Goal: Task Accomplishment & Management: Manage account settings

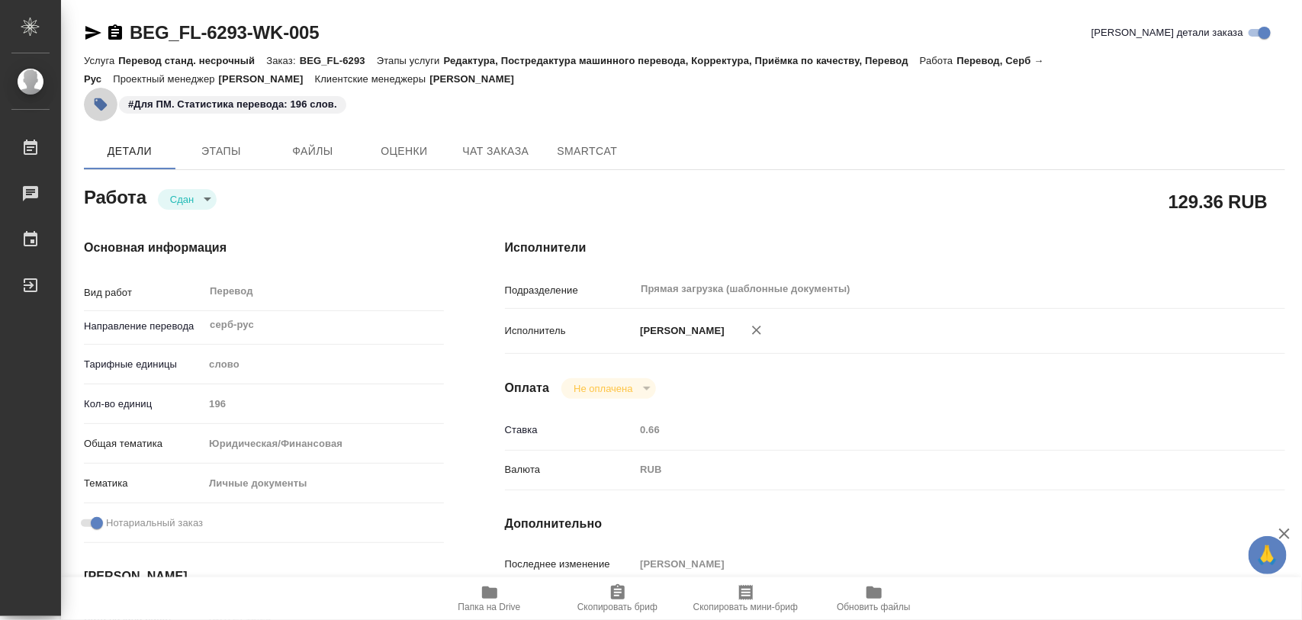
click at [101, 97] on icon "button" at bounding box center [100, 104] width 15 height 15
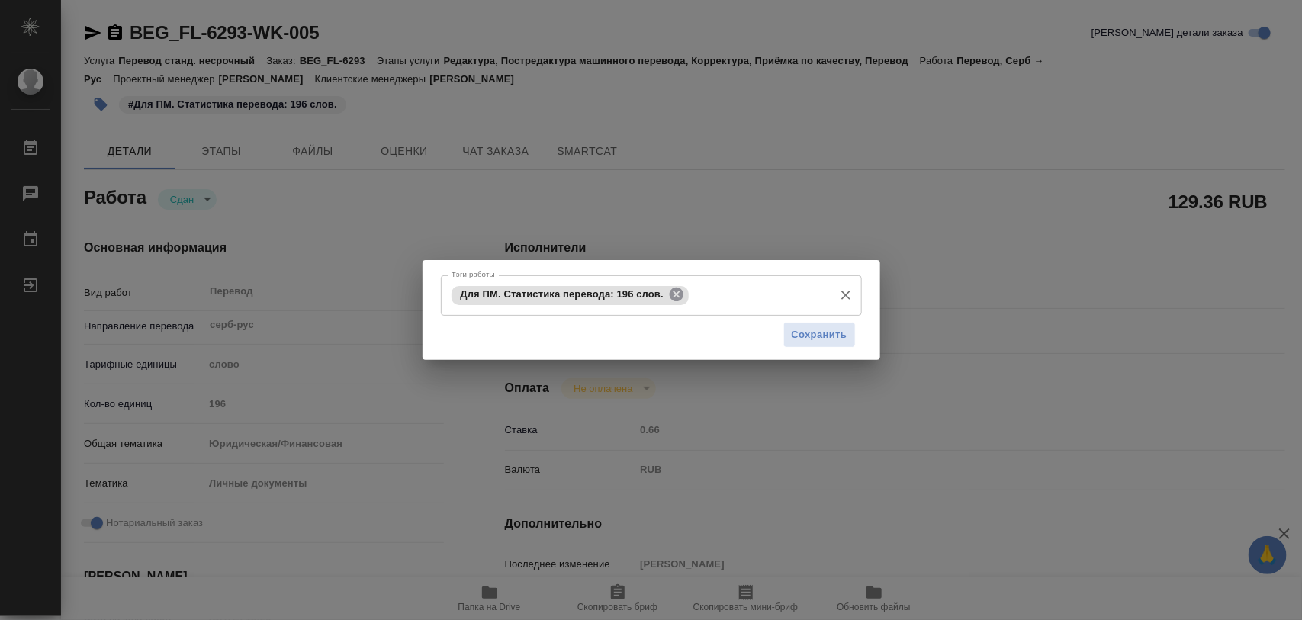
click at [673, 298] on icon at bounding box center [677, 294] width 14 height 14
click at [837, 294] on div at bounding box center [845, 294] width 20 height 21
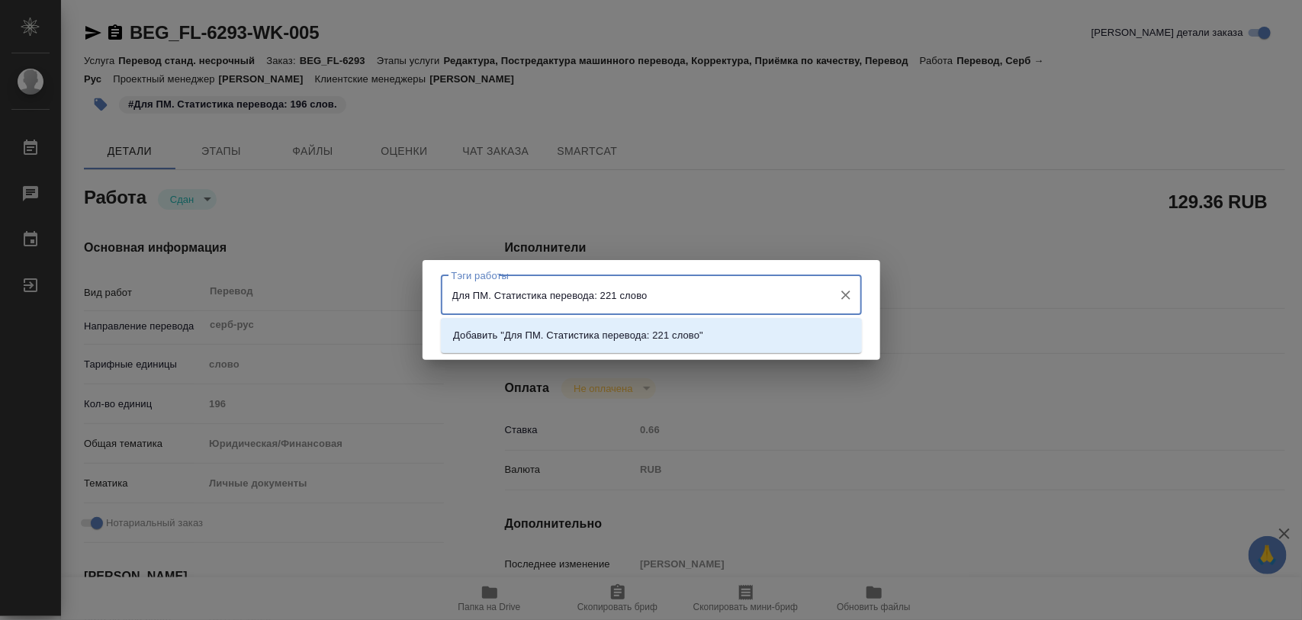
type input "Для ПМ. Статистика перевода: 221 слово."
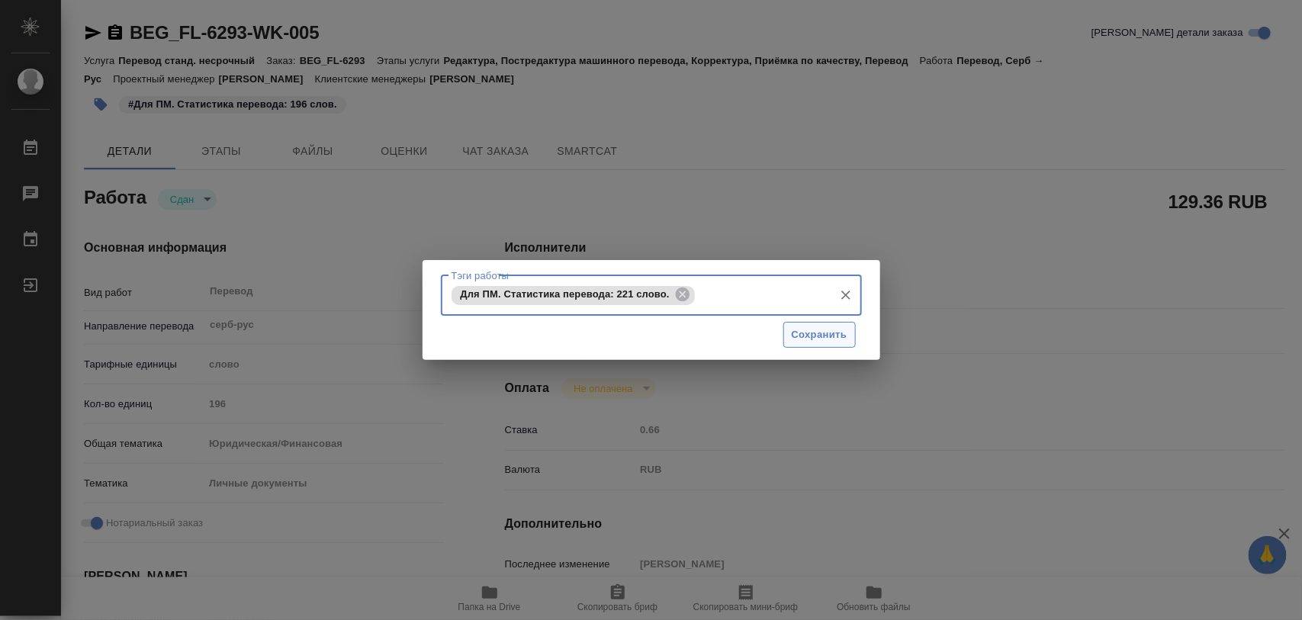
click at [841, 336] on span "Сохранить" at bounding box center [820, 335] width 56 height 18
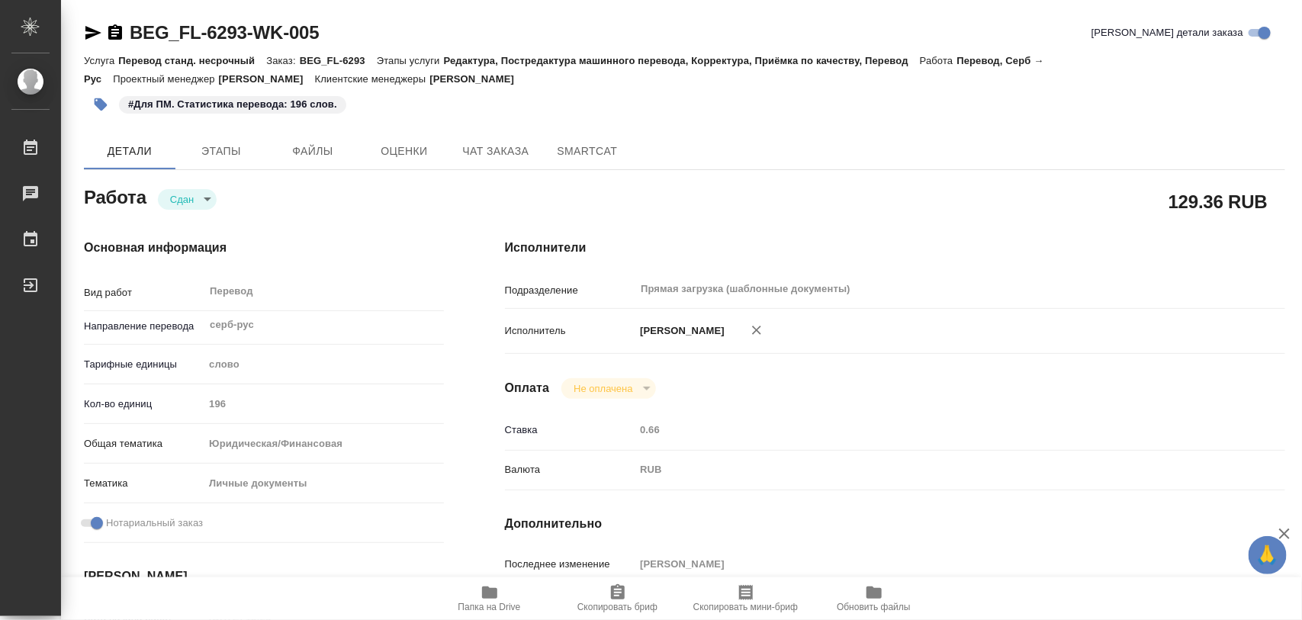
type input "closed"
type input "серб-рус"
type input "5a8b1489cc6b4906c91bfd90"
type input "196"
type input "yr-fn"
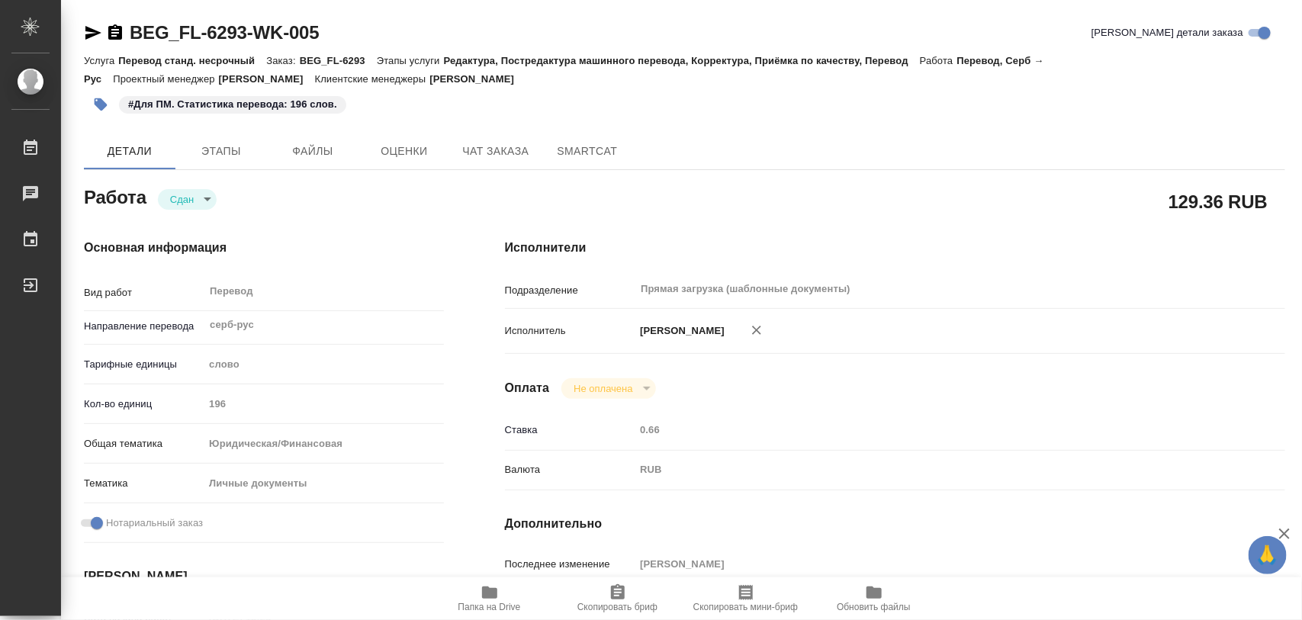
type input "5a8b8b956a9677013d343cfe"
checkbox input "true"
type input "26.09.2025 15:29"
type input "26.09.2025 17:07"
type input "29.09.2025 10:00"
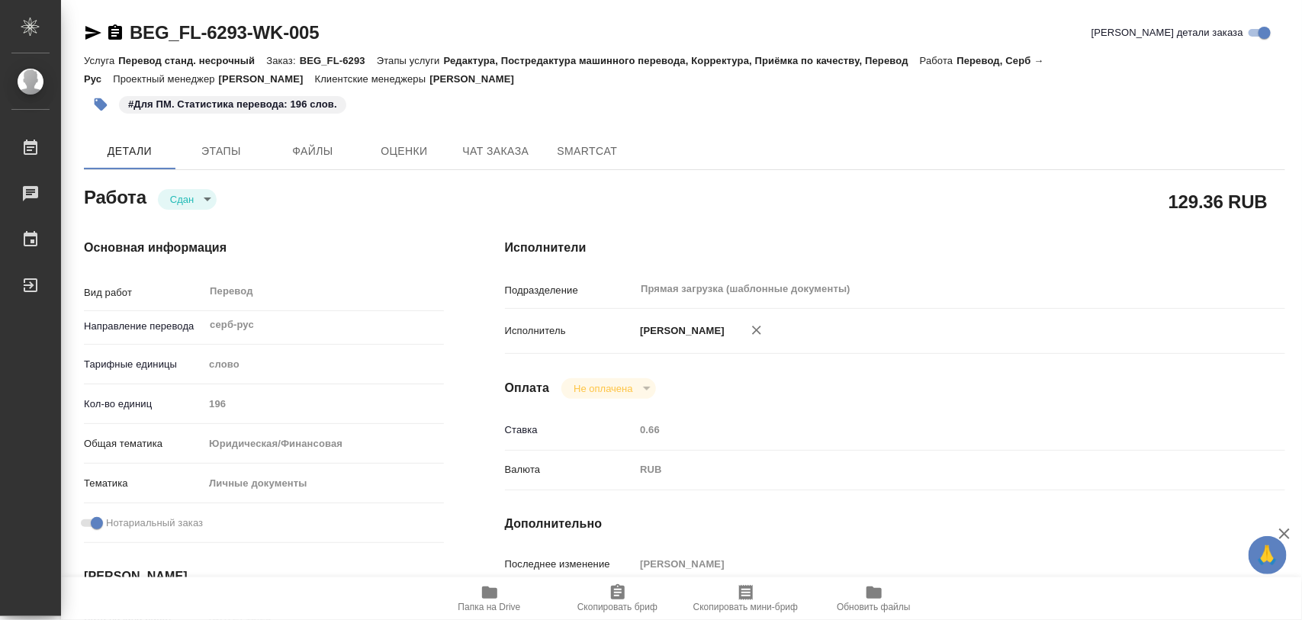
type input "28.09.2025 21:30"
type input "29.09.2025 10:00"
type input "Прямая загрузка (шаблонные документы)"
type input "notPayed"
type input "0.66"
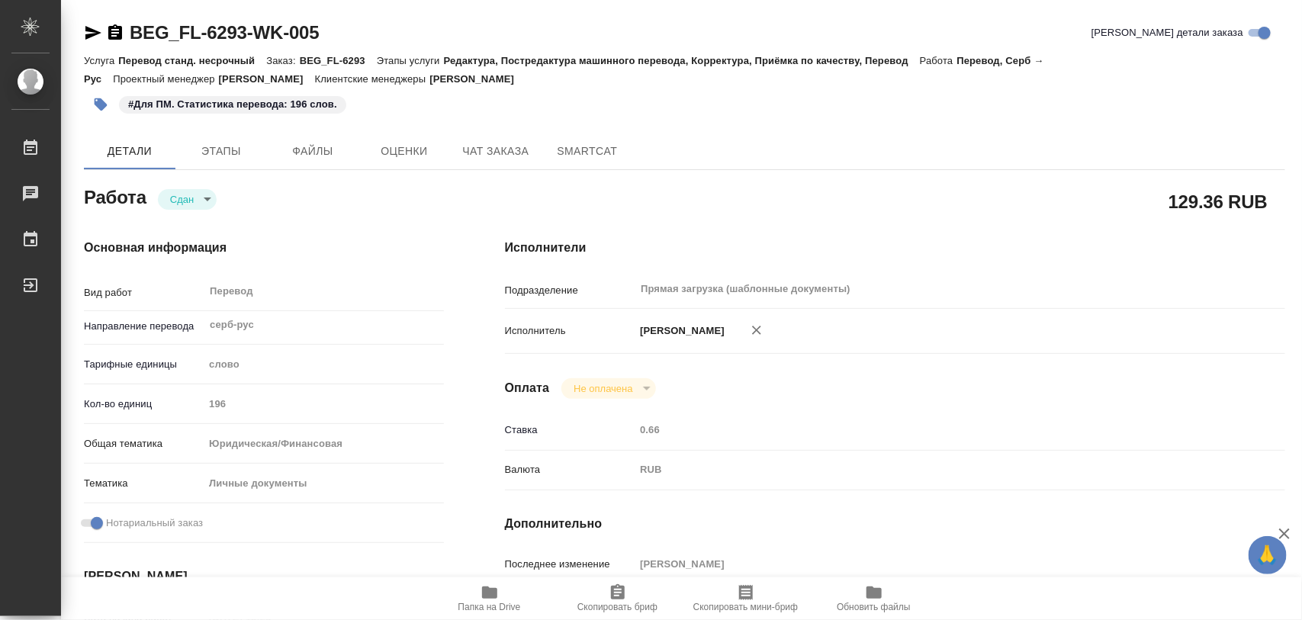
type input "RUB"
type input "[PERSON_NAME]"
type input "BEG_FL-6293"
type input "Перевод станд. несрочный"
type input "Редактура, Постредактура машинного перевода, Корректура, Приёмка по качеству, П…"
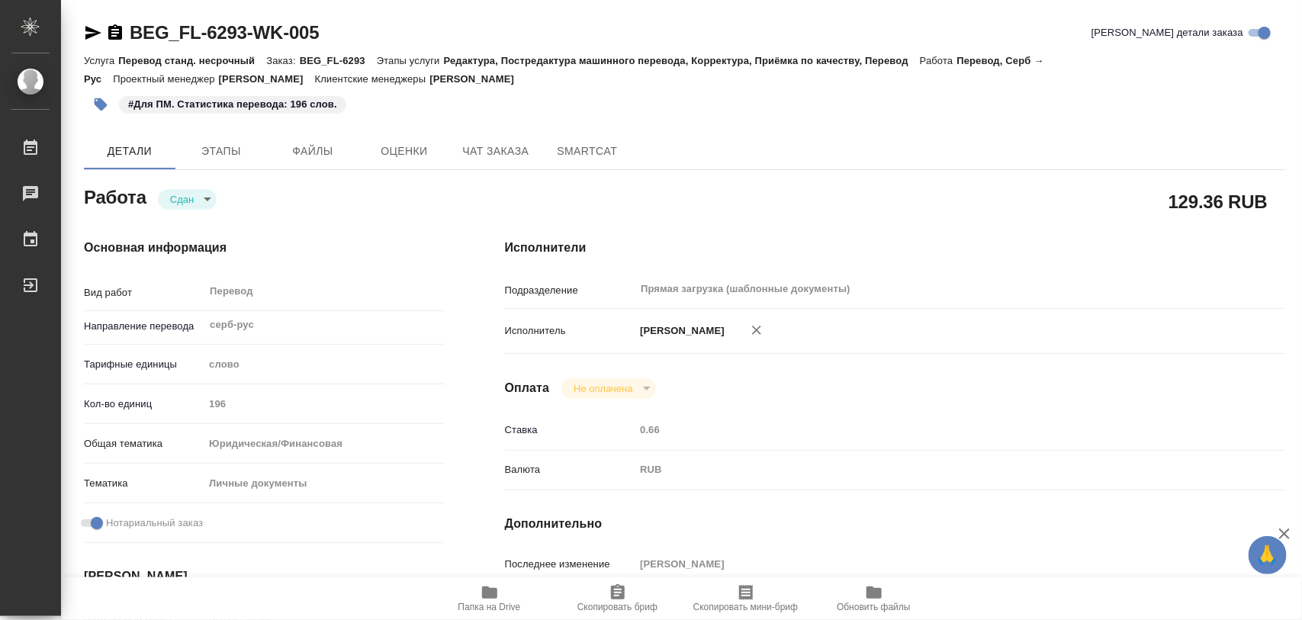
type input "[PERSON_NAME]"
type input "/Clients/FL_BEG/Orders/BEG_FL-6293"
type textarea "x"
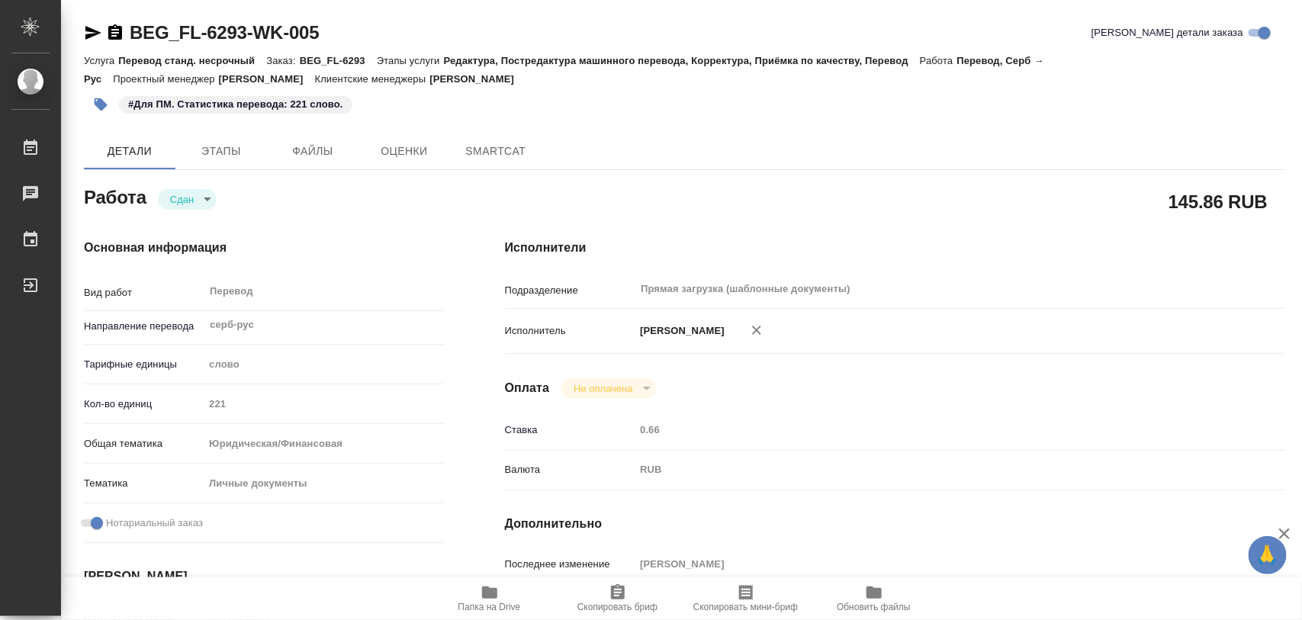
type textarea "x"
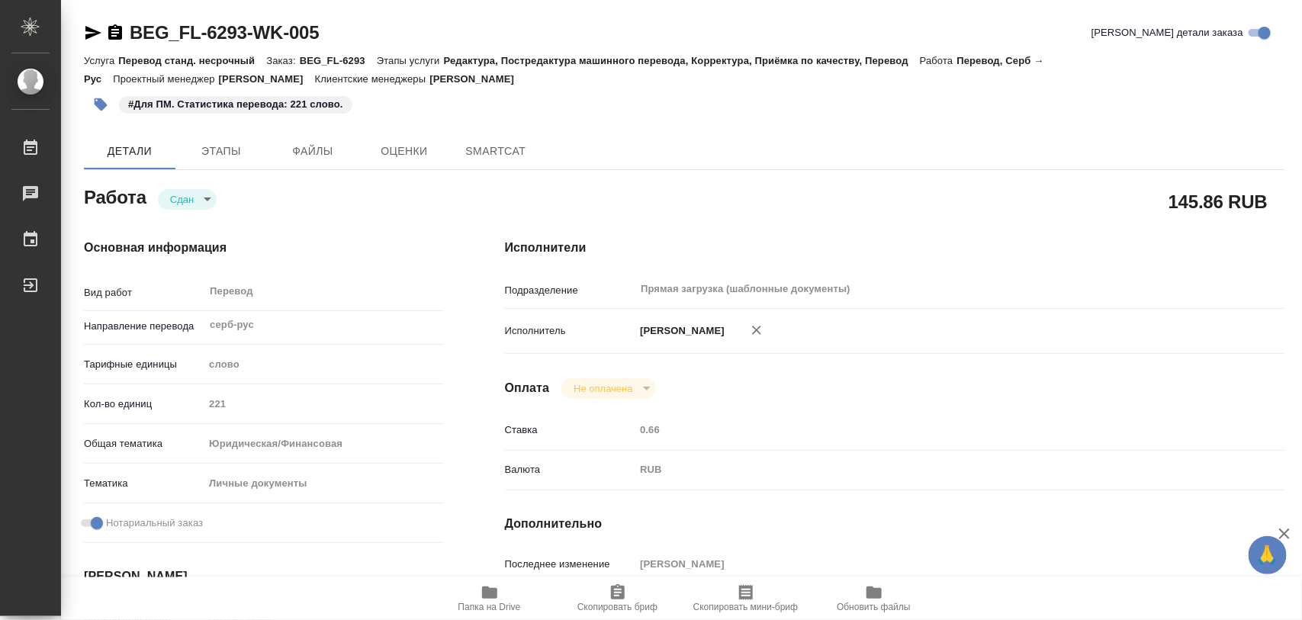
type textarea "x"
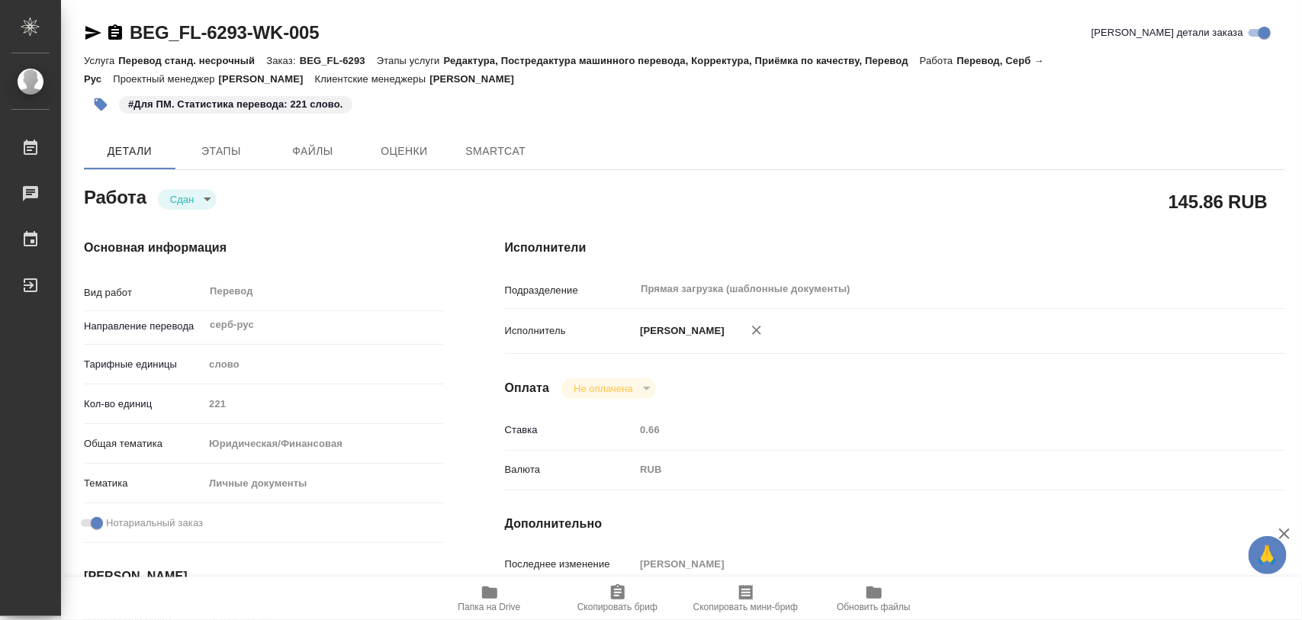
type textarea "x"
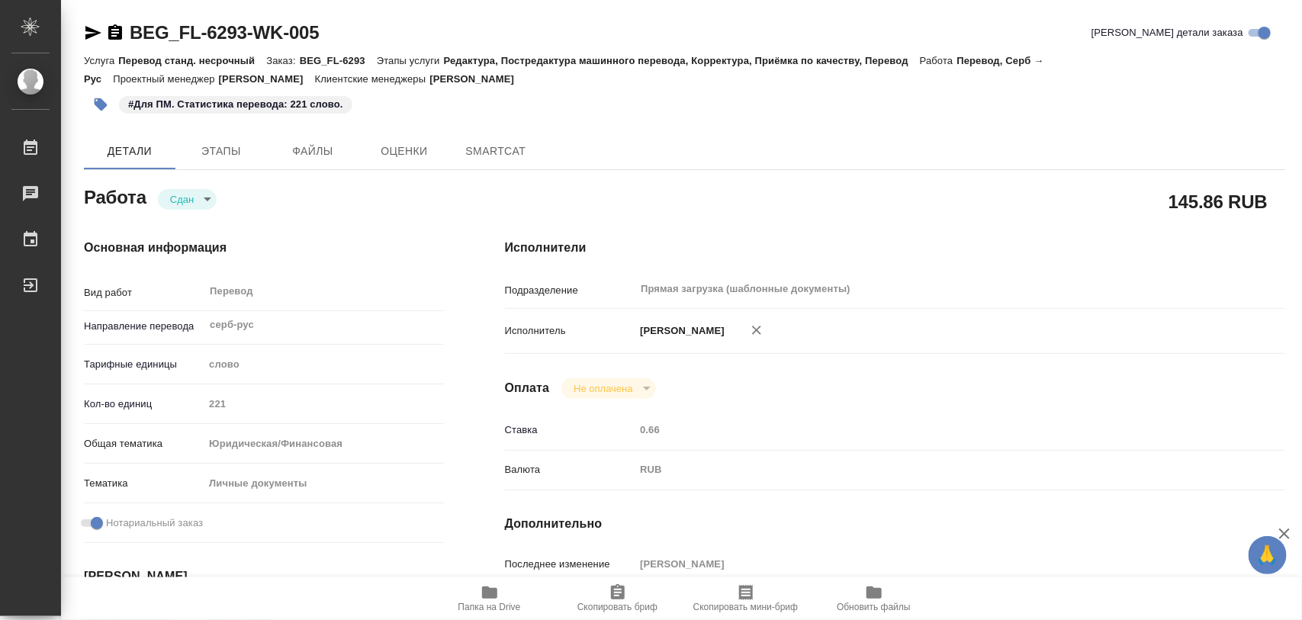
type textarea "x"
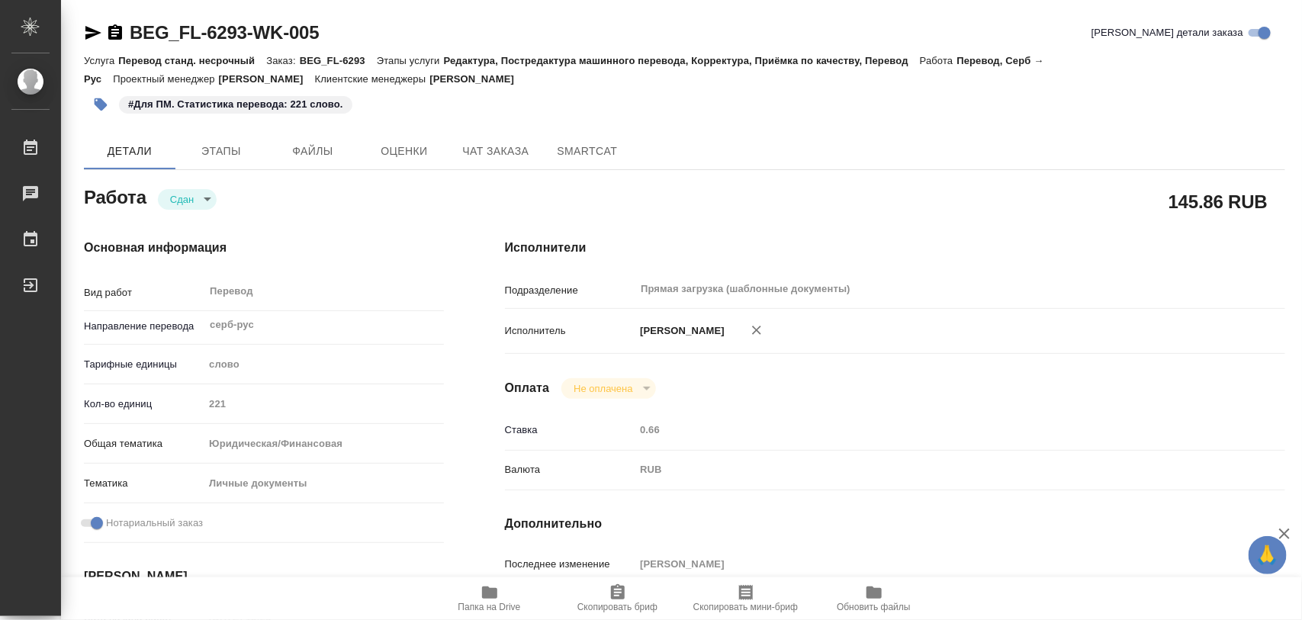
type textarea "x"
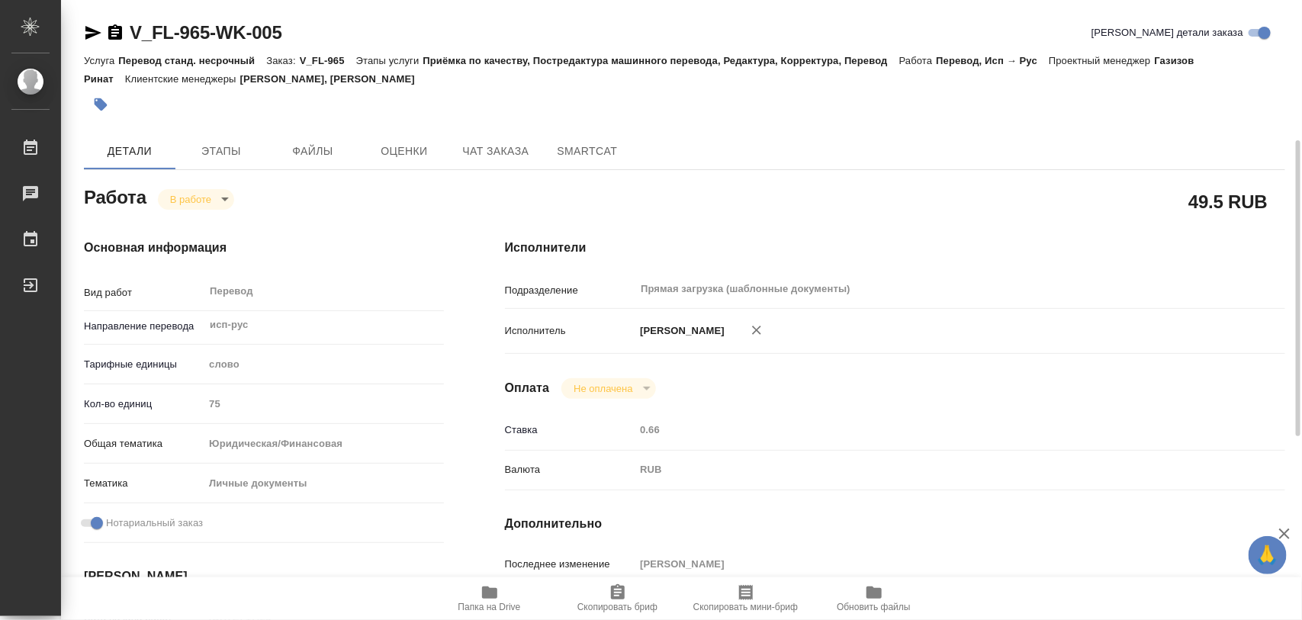
scroll to position [286, 0]
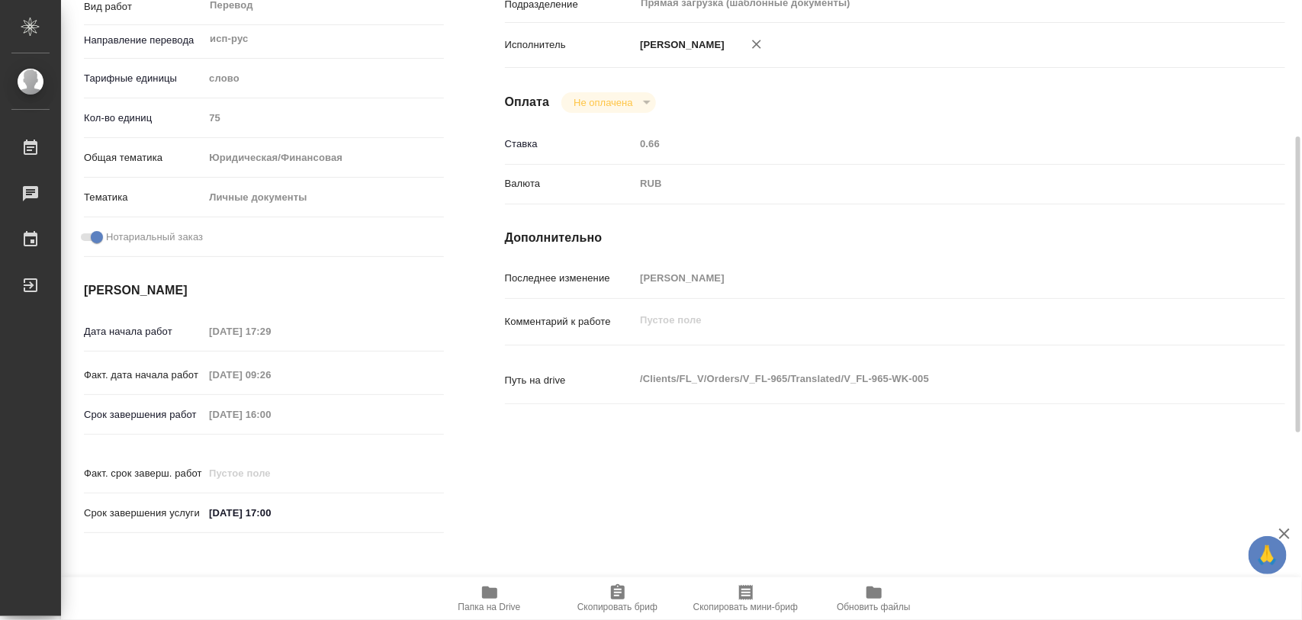
click at [507, 599] on span "Папка на Drive" at bounding box center [490, 597] width 110 height 29
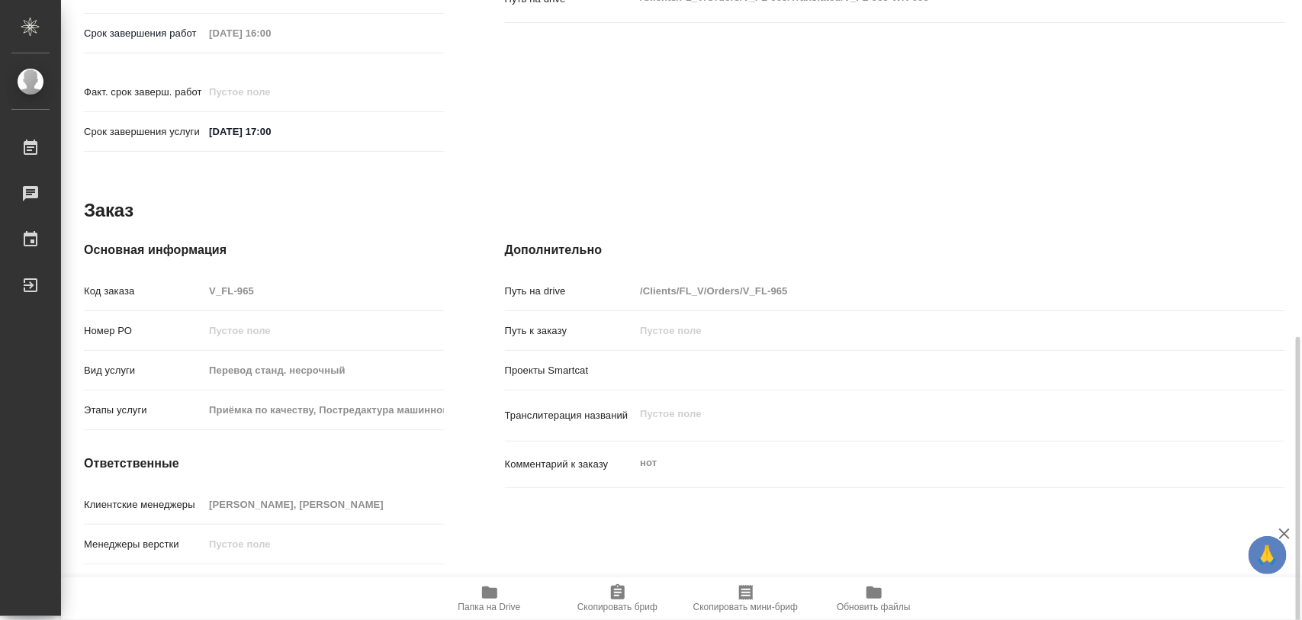
scroll to position [679, 0]
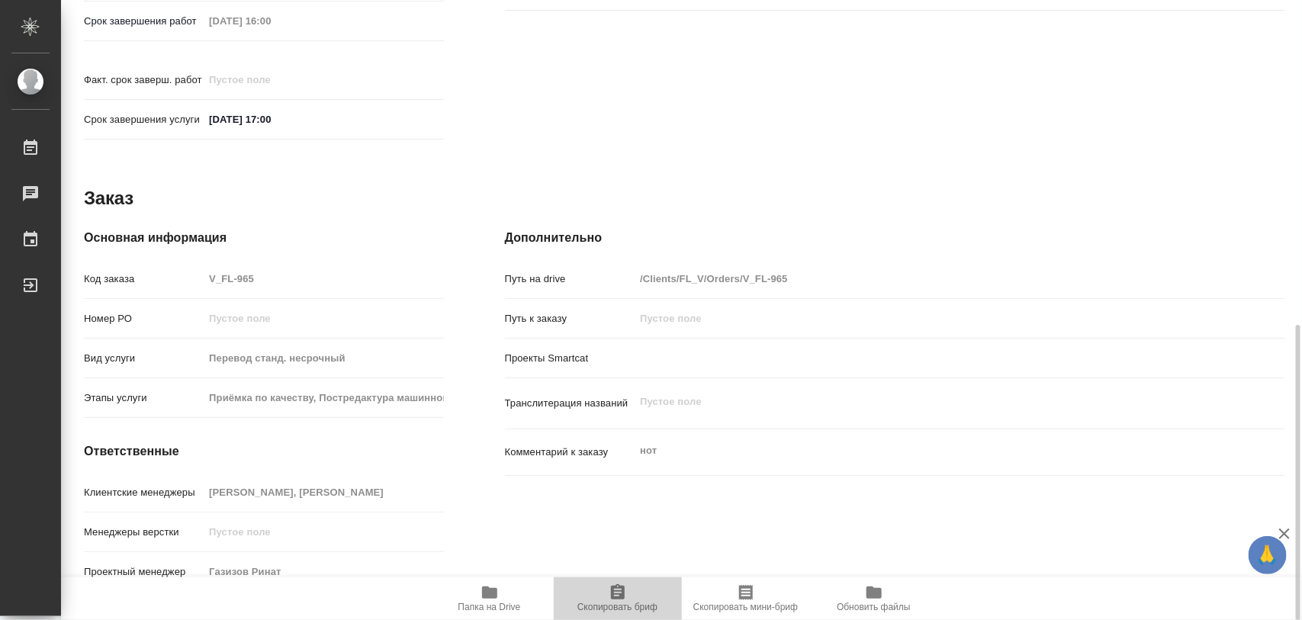
click at [616, 596] on icon "button" at bounding box center [618, 592] width 18 height 18
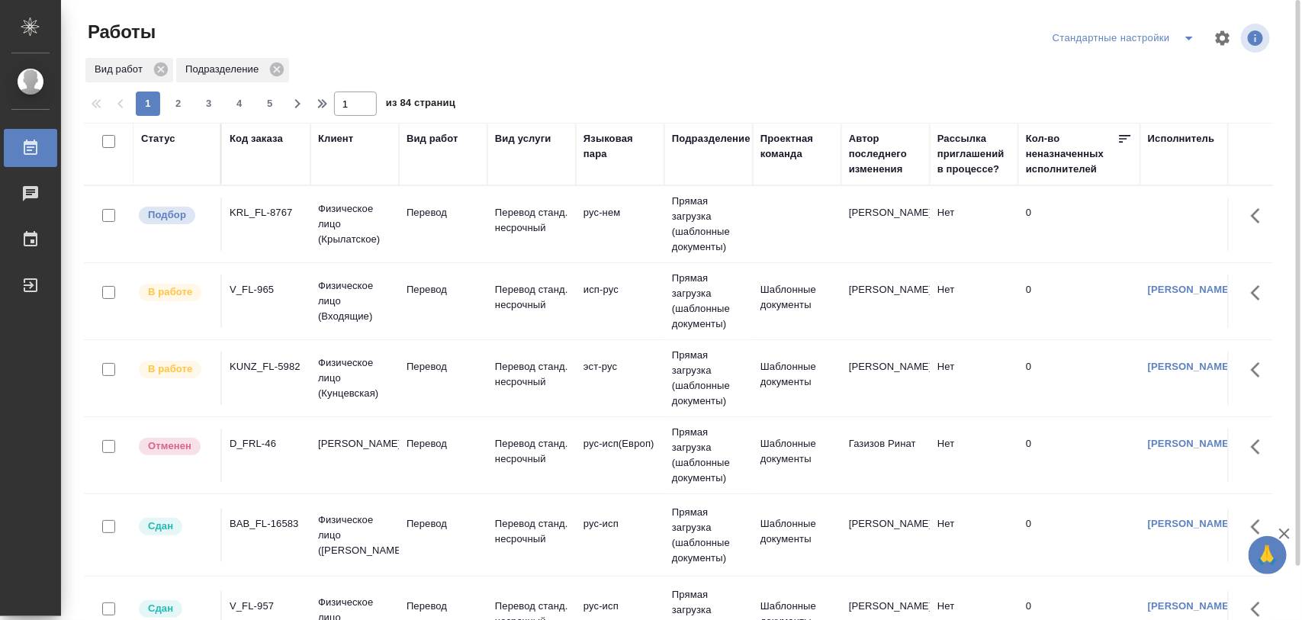
click at [252, 223] on td "KRL_FL-8767" at bounding box center [266, 224] width 88 height 53
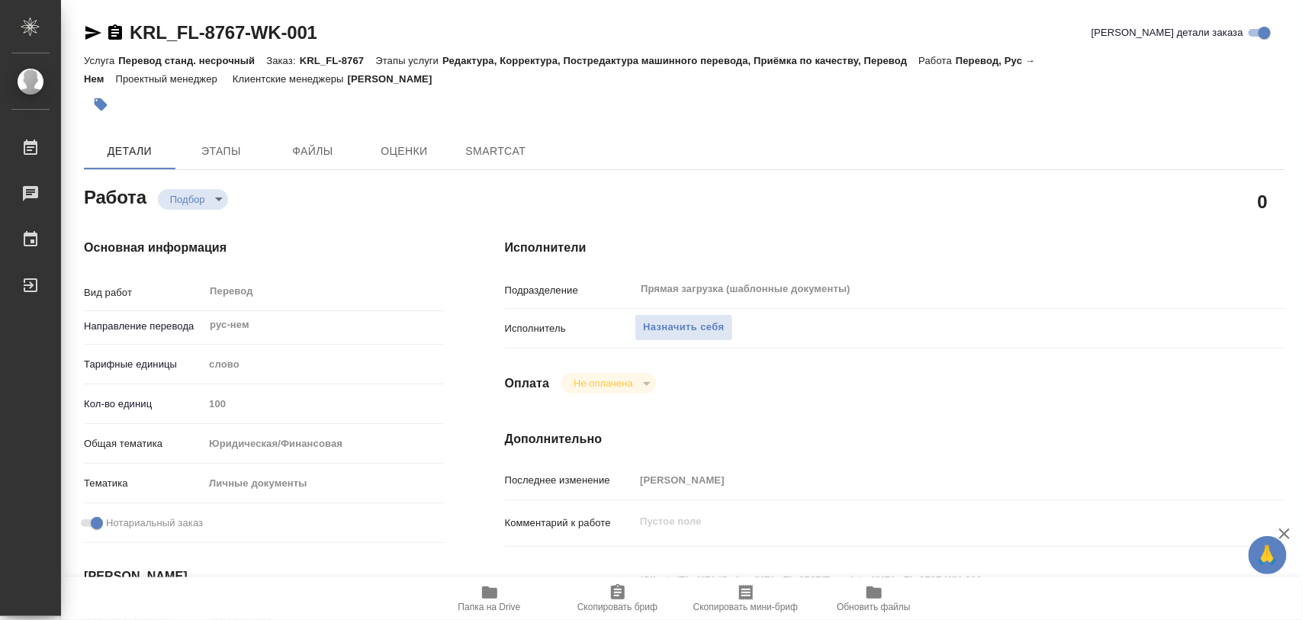
type textarea "x"
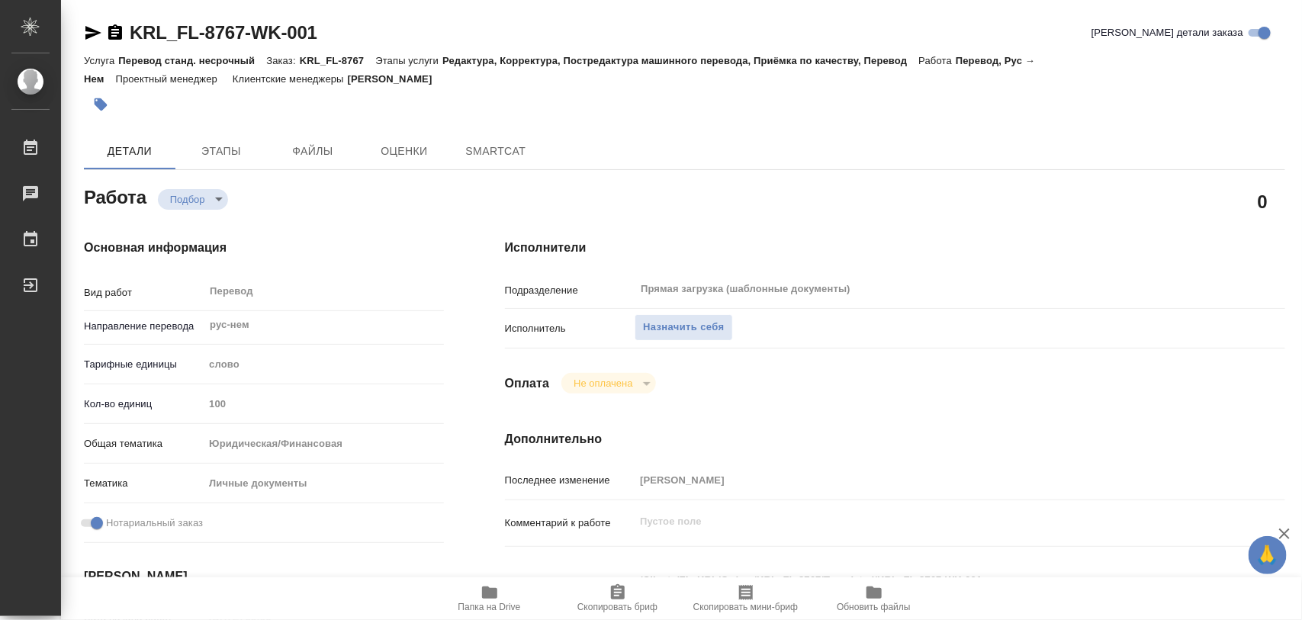
type textarea "x"
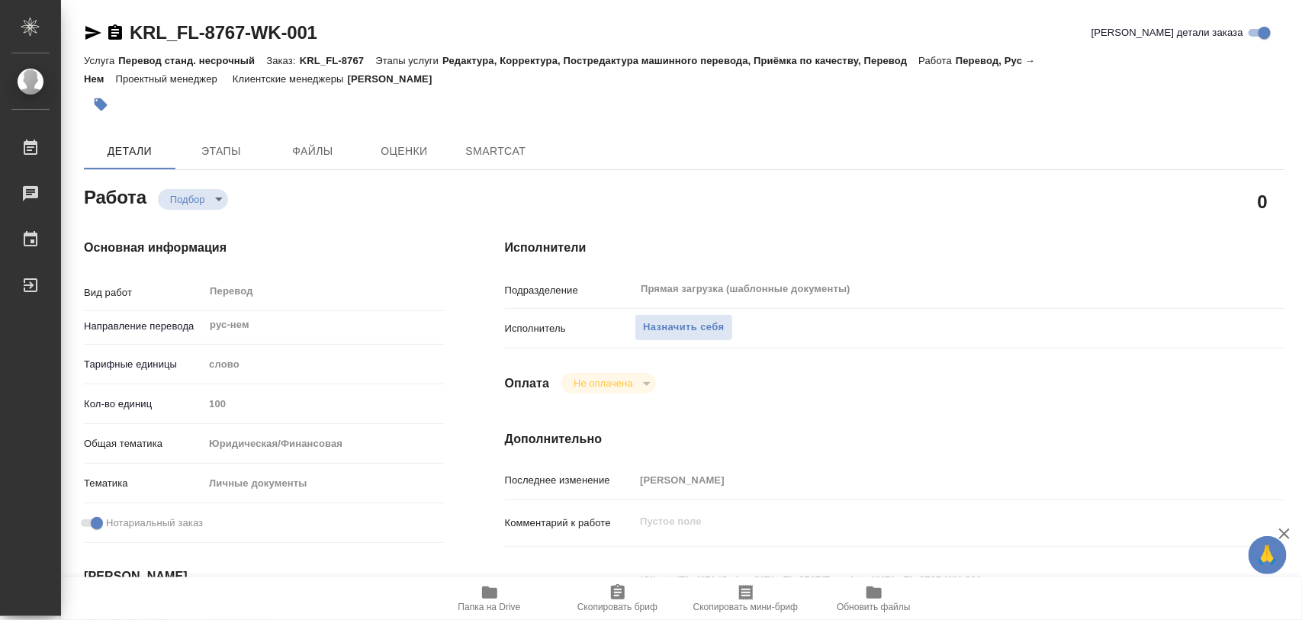
type textarea "x"
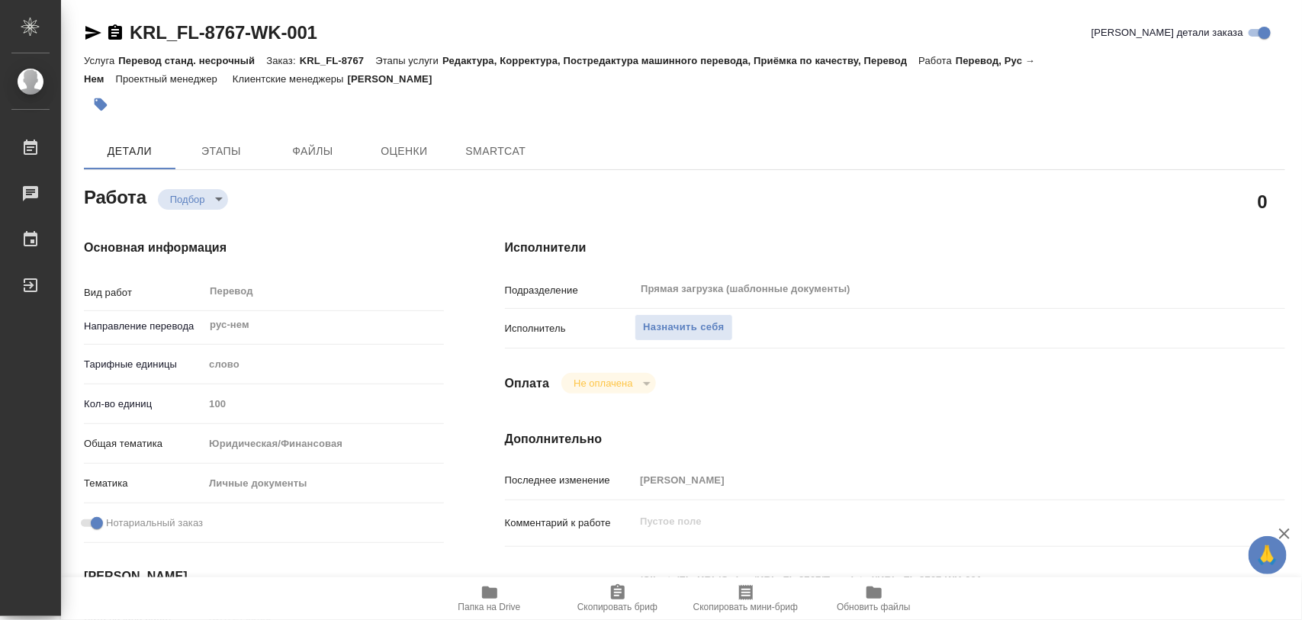
type textarea "x"
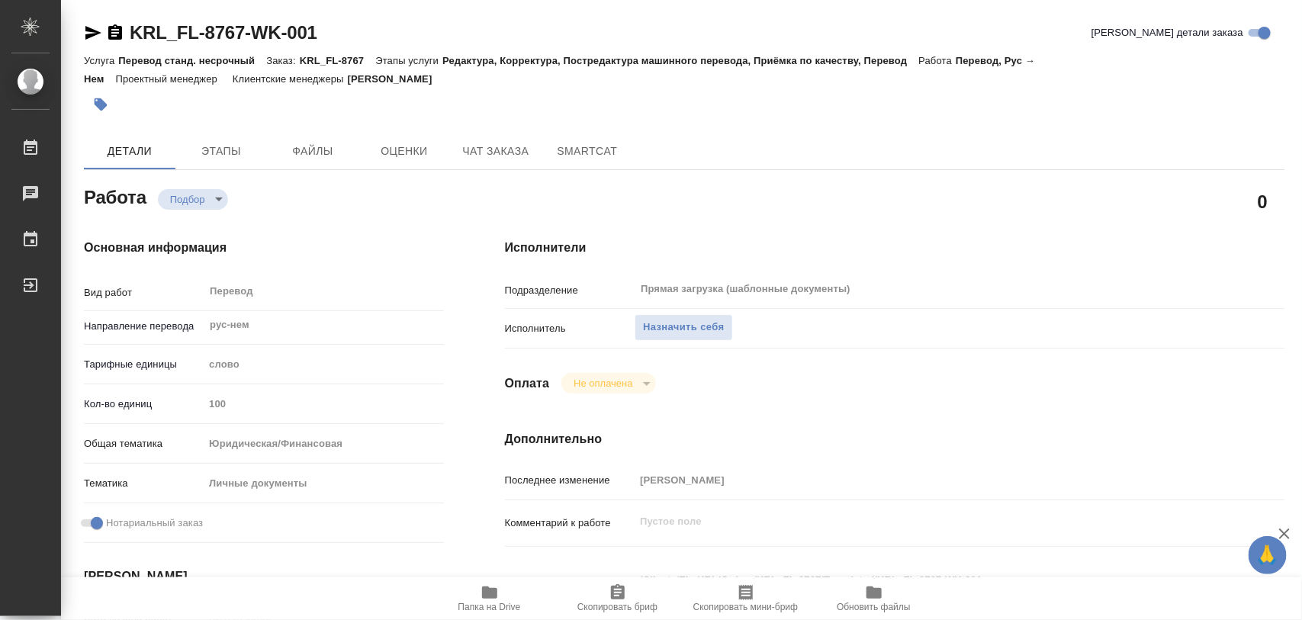
type textarea "x"
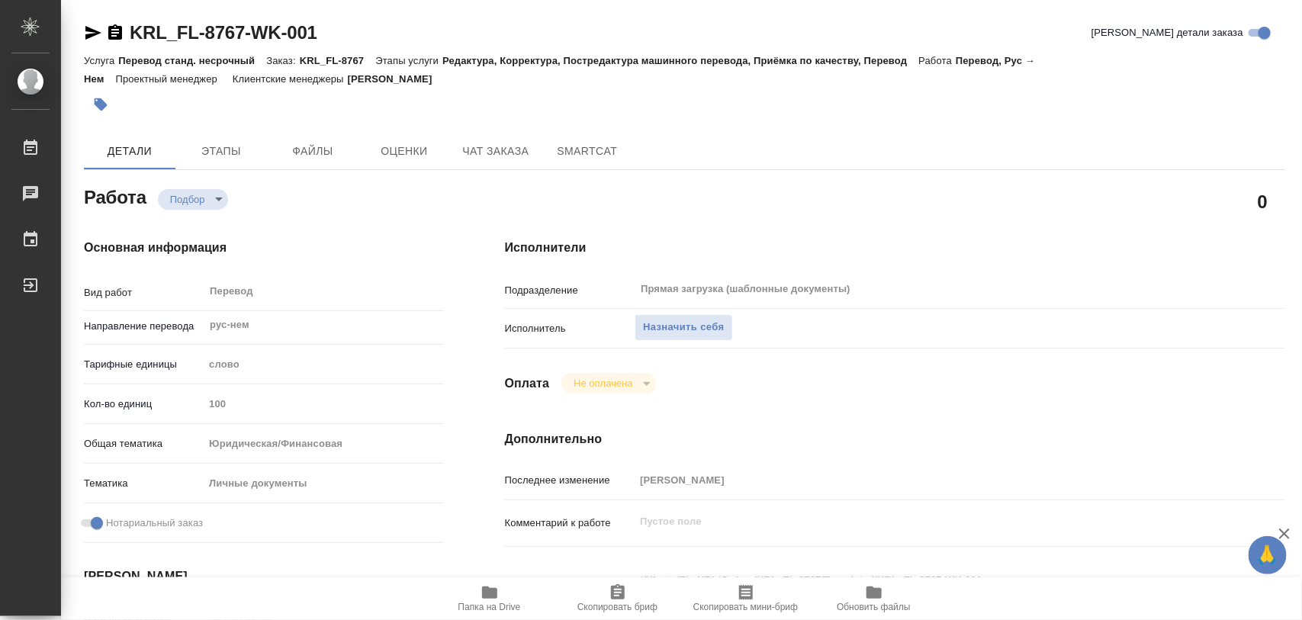
type textarea "x"
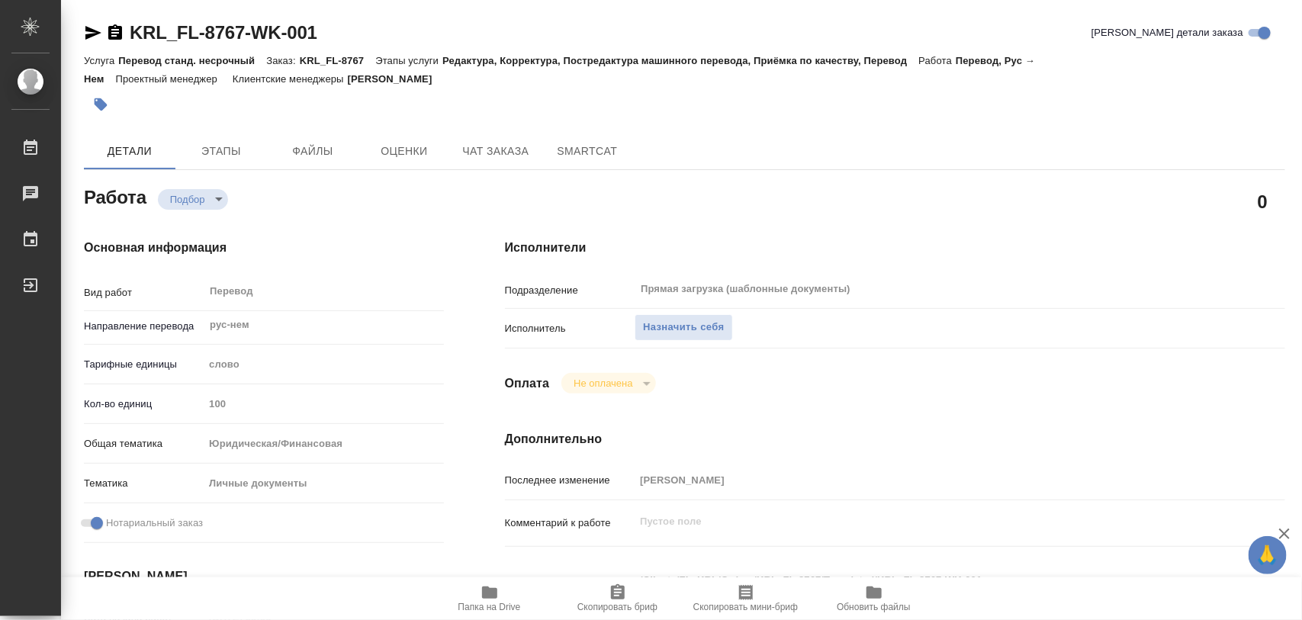
type textarea "x"
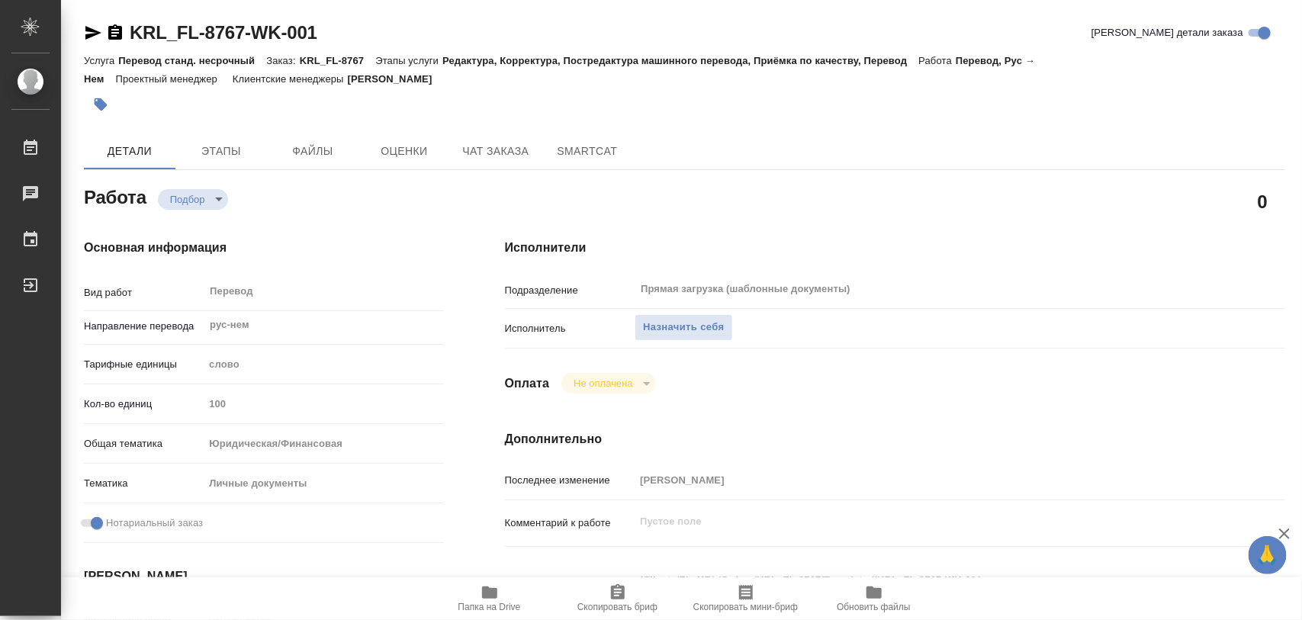
type textarea "x"
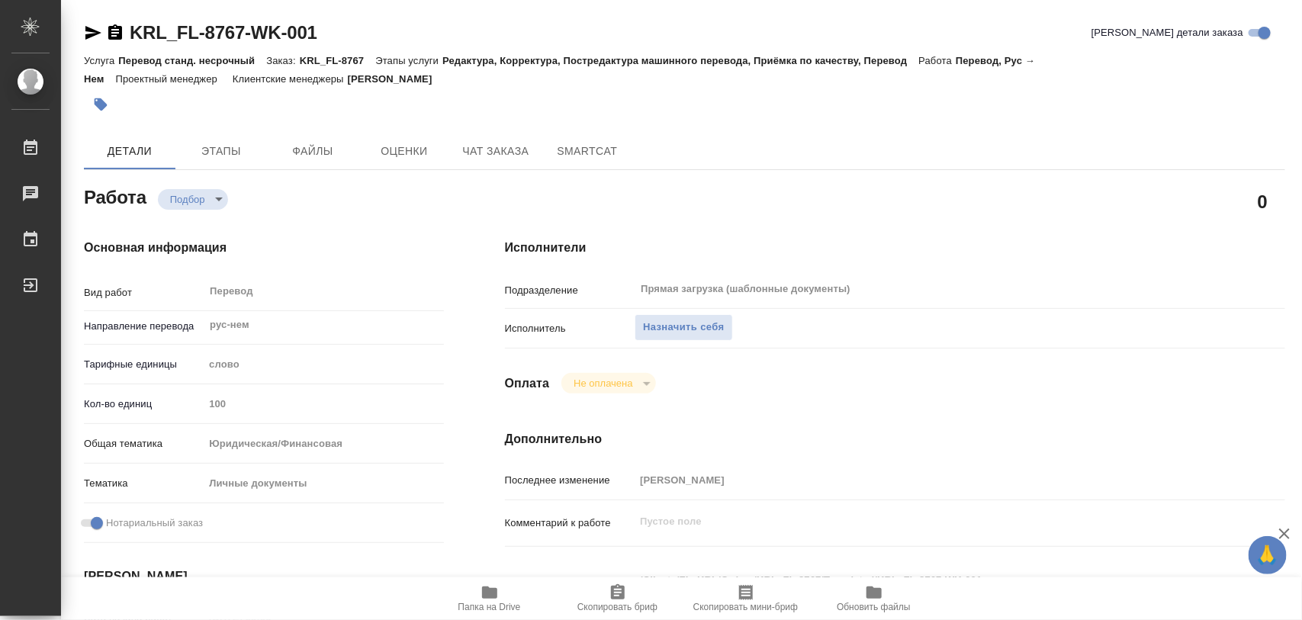
type textarea "x"
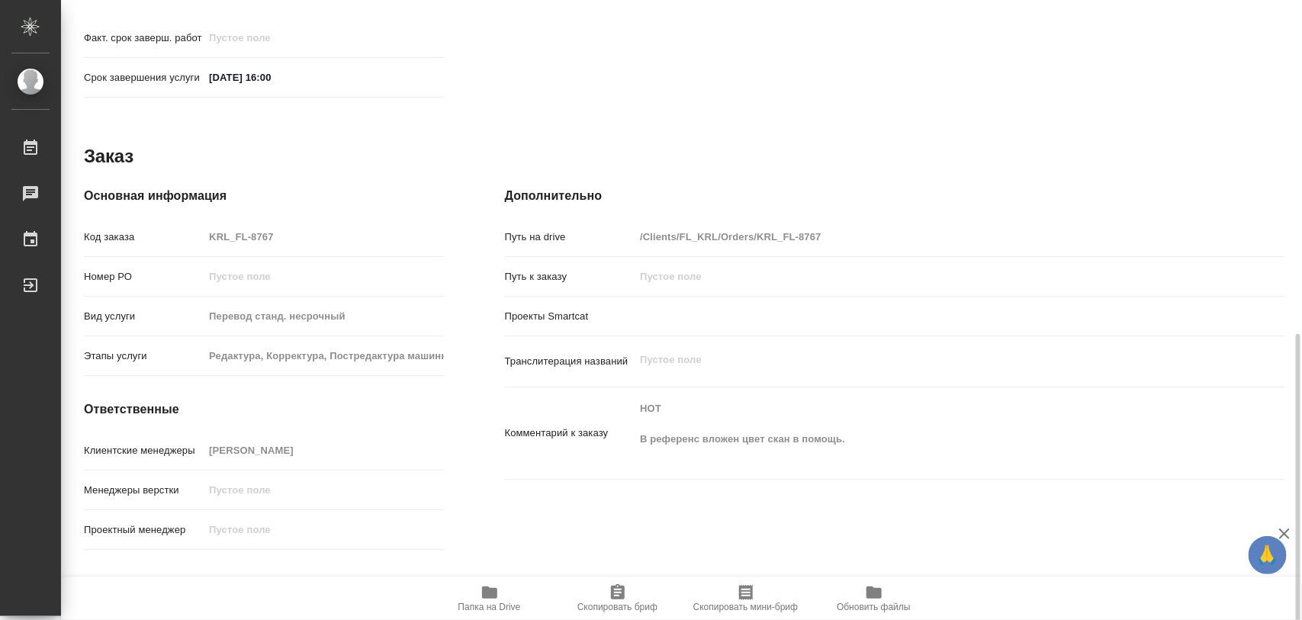
scroll to position [722, 0]
click at [500, 592] on span "Папка на Drive" at bounding box center [490, 597] width 110 height 29
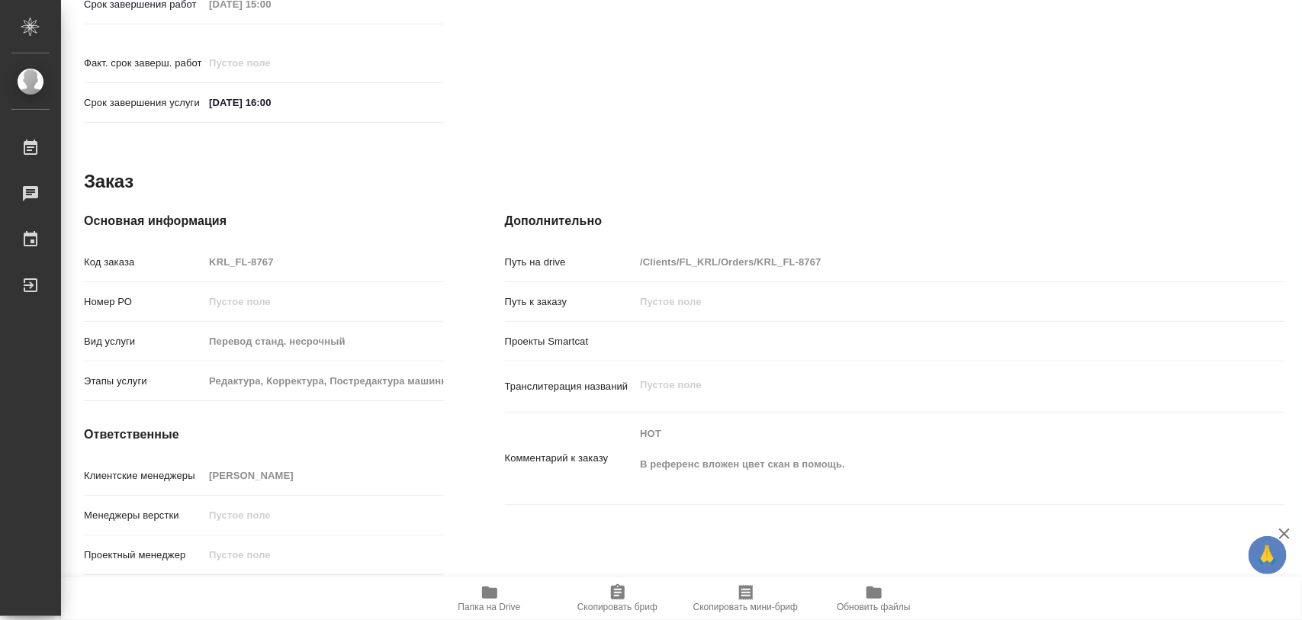
scroll to position [0, 0]
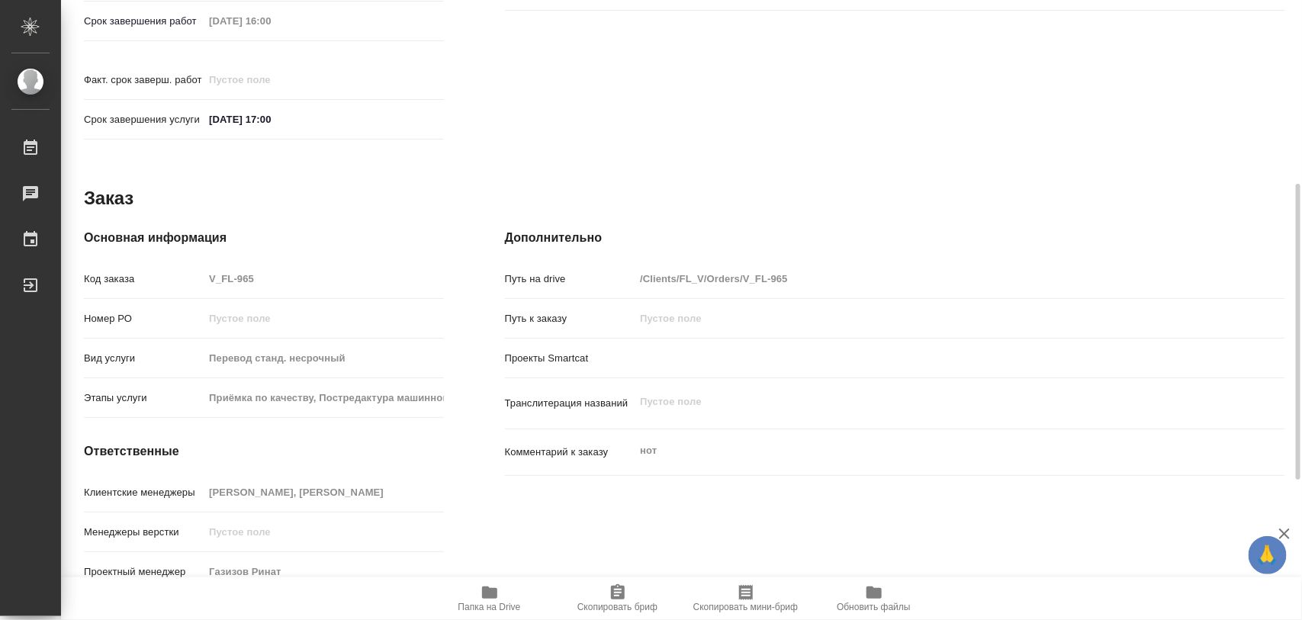
scroll to position [584, 0]
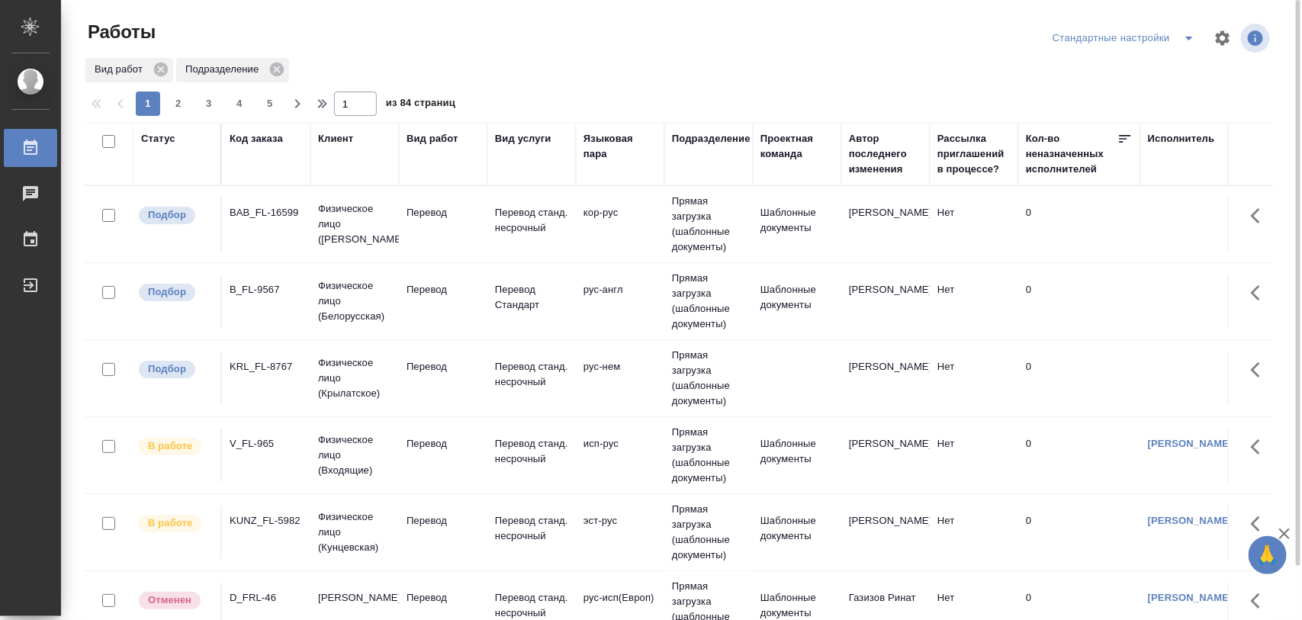
click at [283, 220] on div "BAB_FL-16599" at bounding box center [266, 212] width 73 height 15
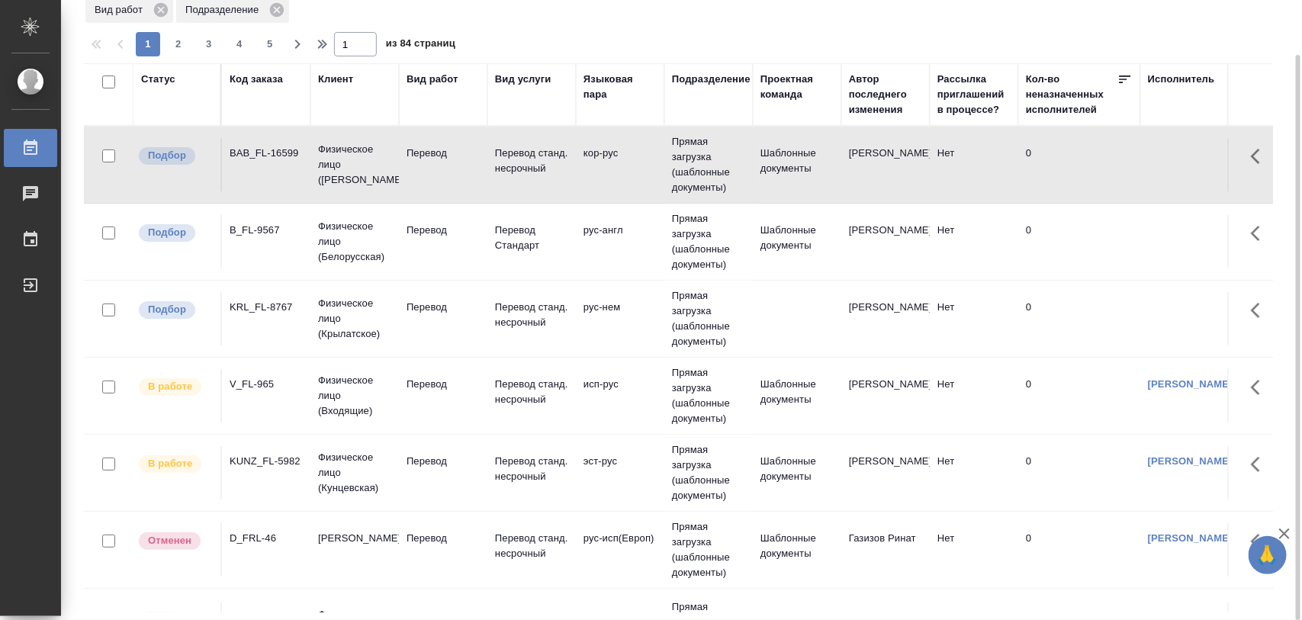
click at [273, 233] on div "B_FL-9567" at bounding box center [266, 230] width 73 height 15
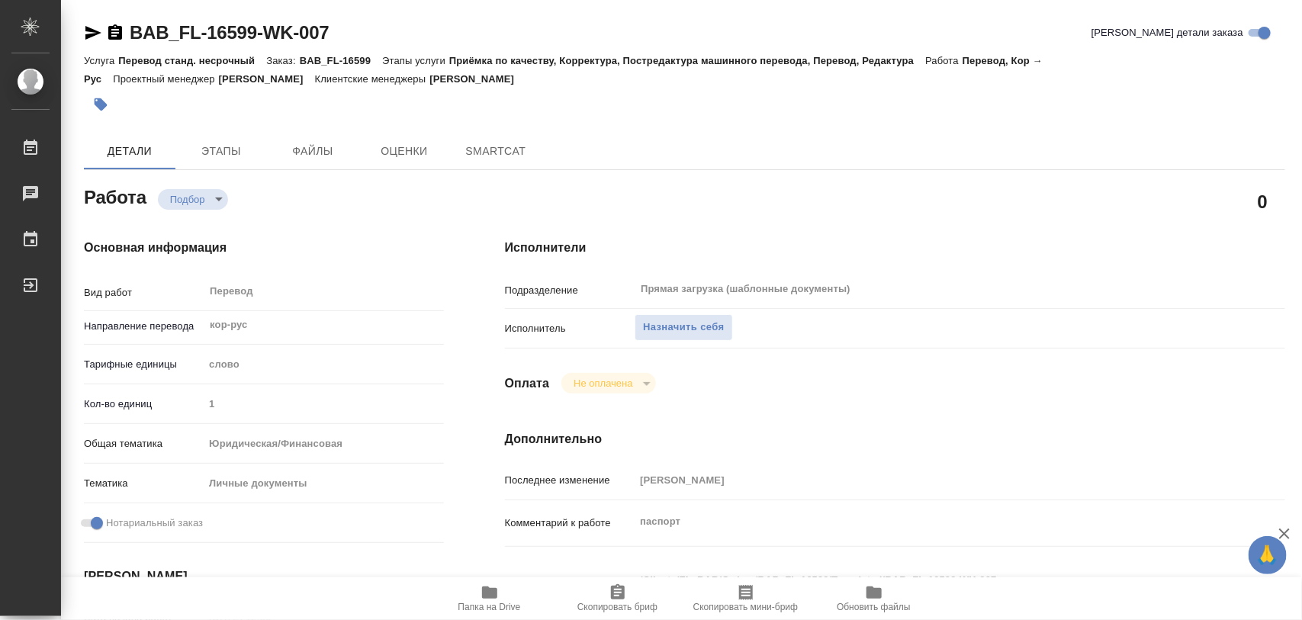
type textarea "x"
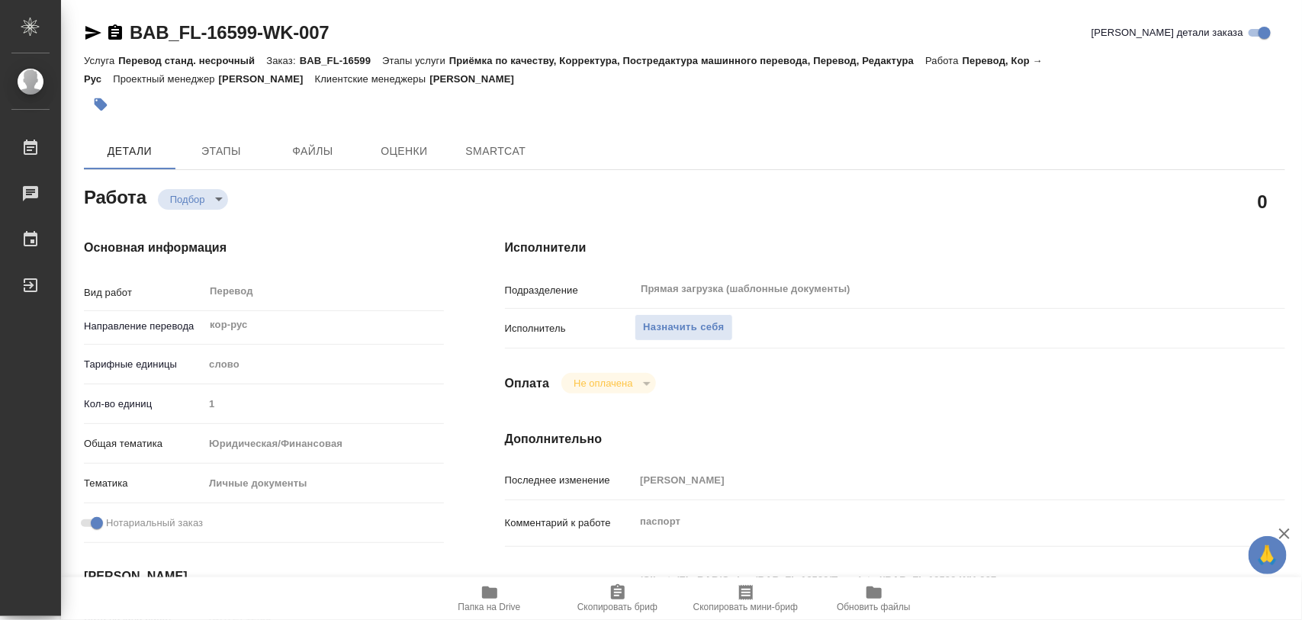
type textarea "x"
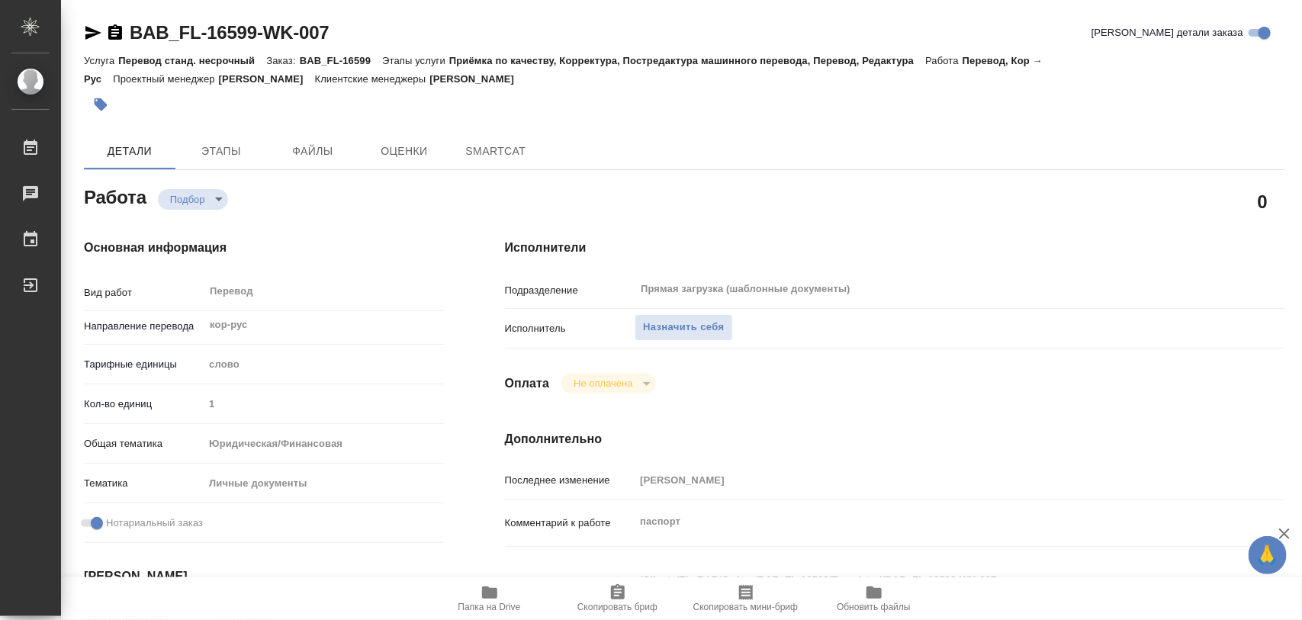
type textarea "x"
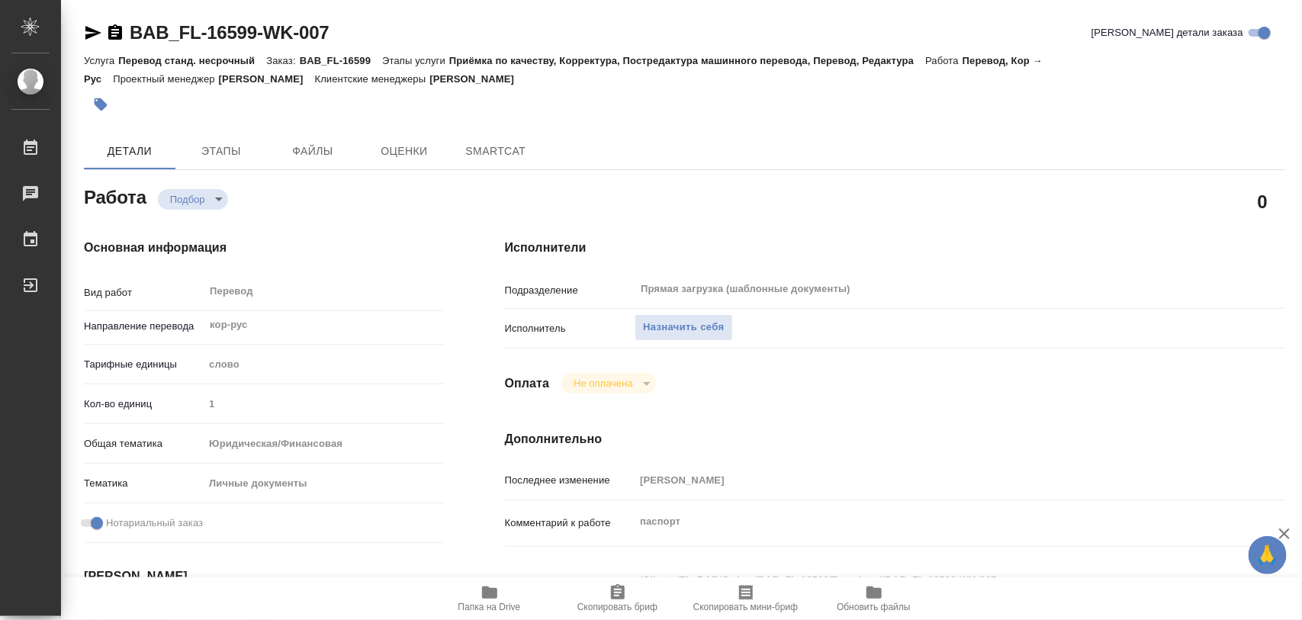
type textarea "x"
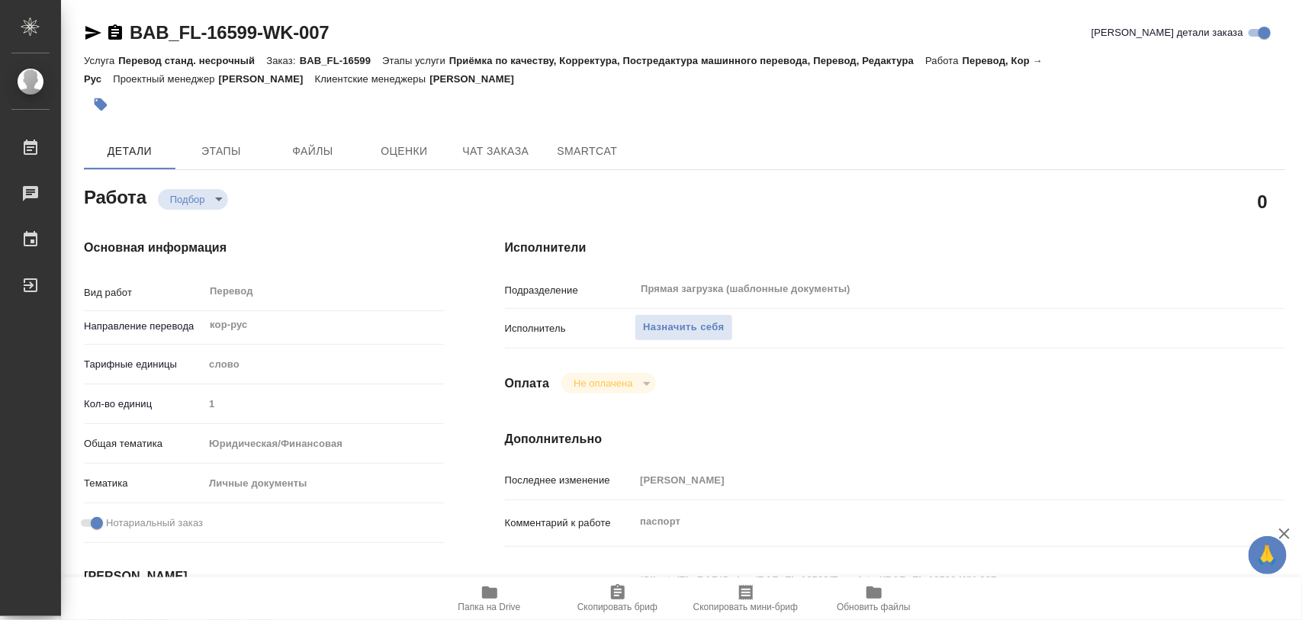
scroll to position [286, 0]
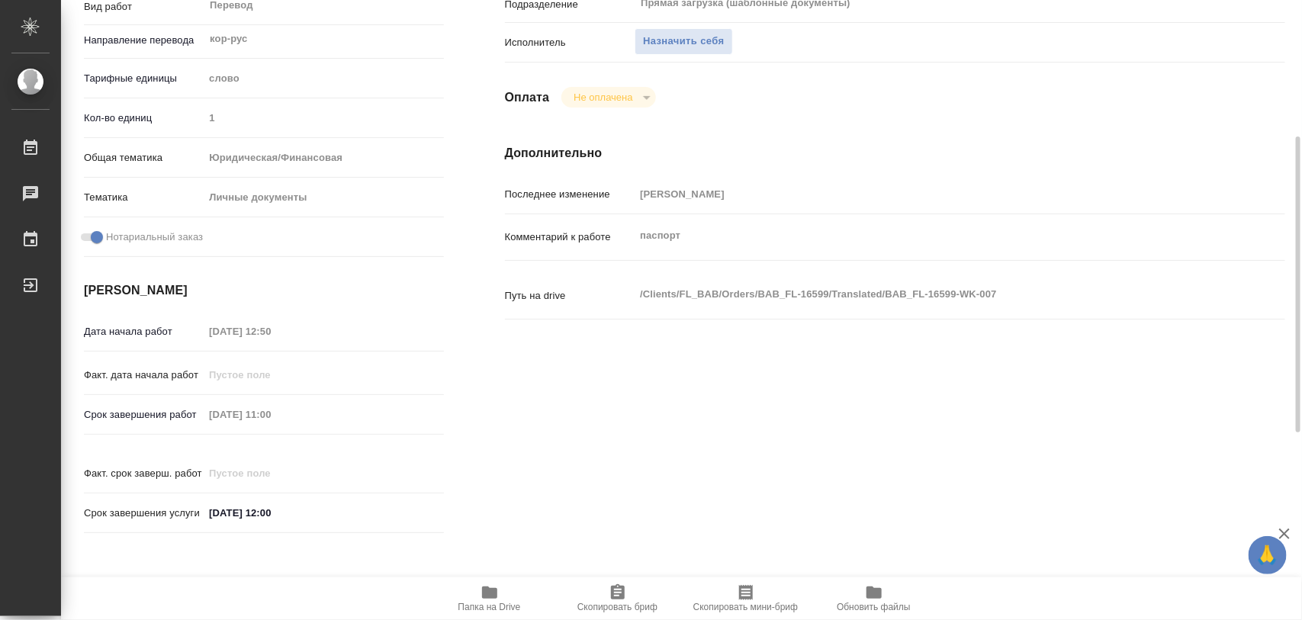
type textarea "x"
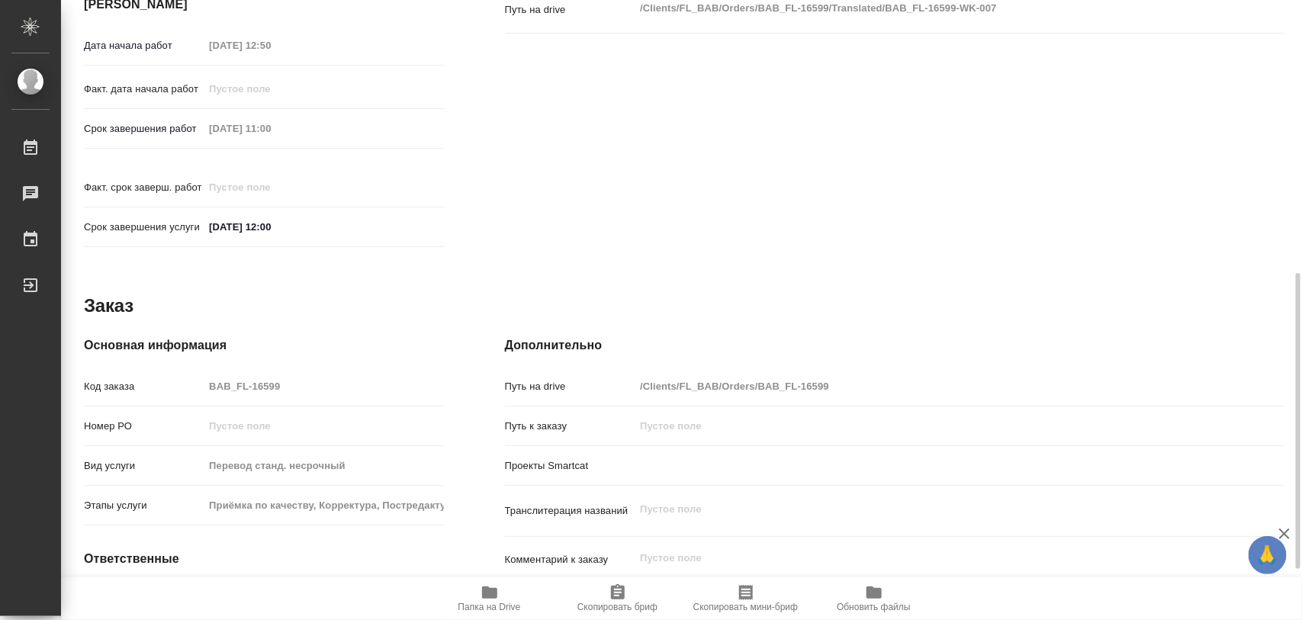
type textarea "x"
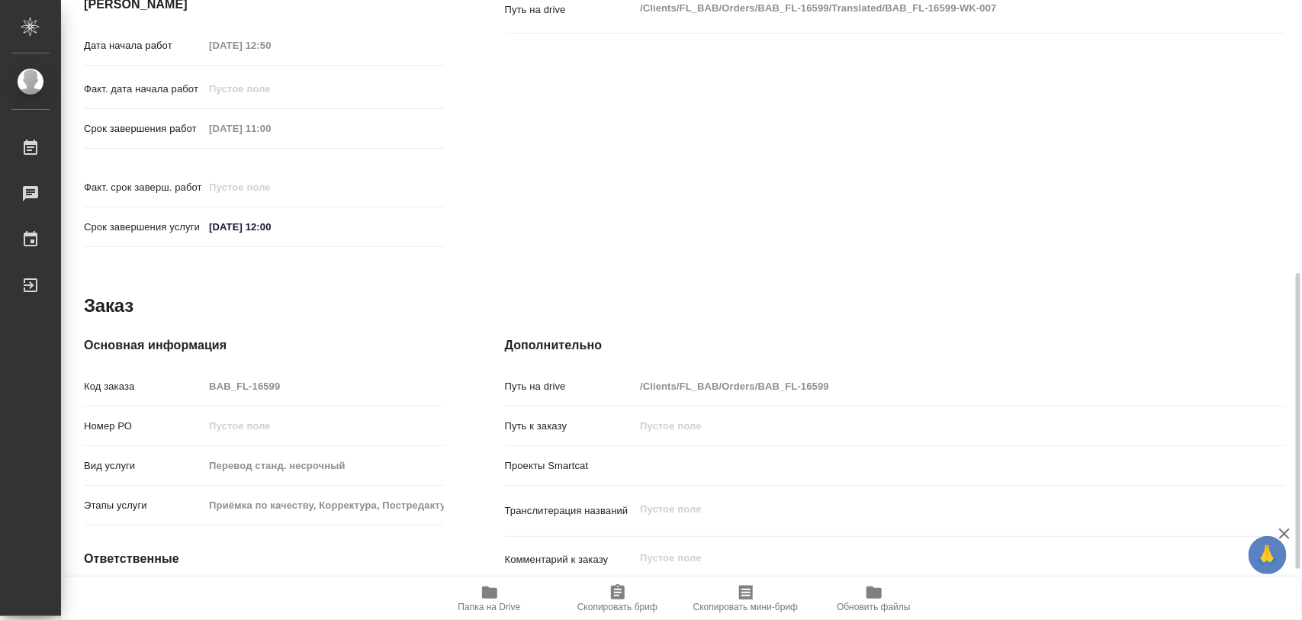
scroll to position [679, 0]
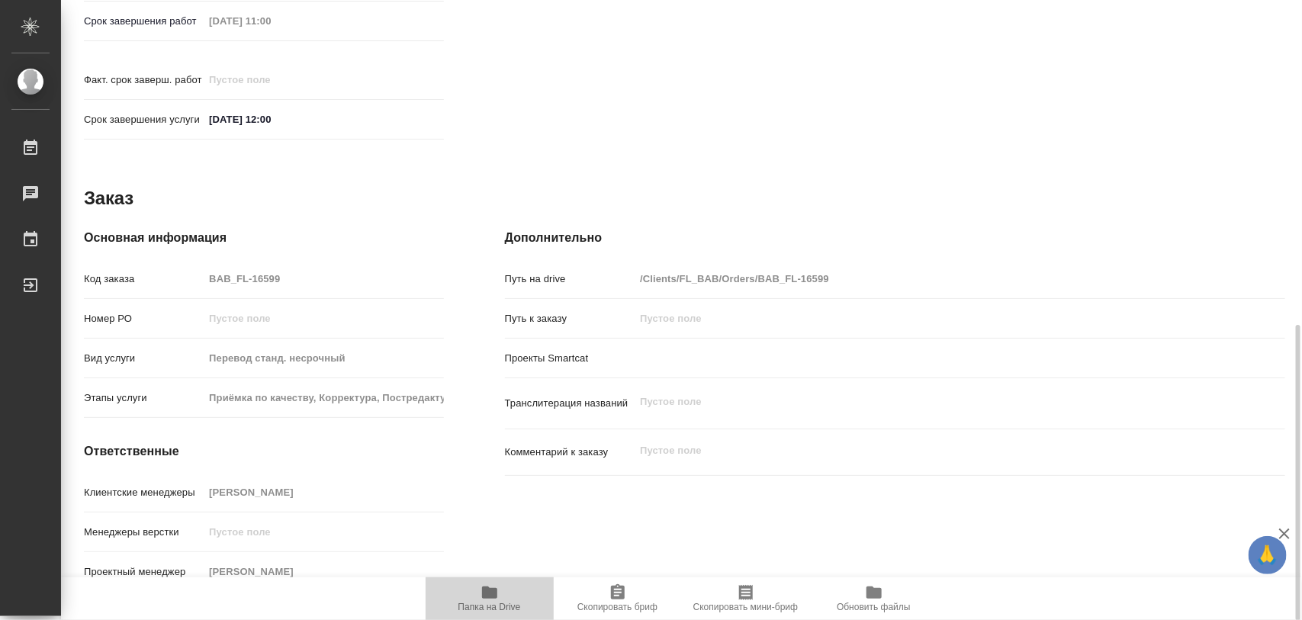
click at [488, 586] on icon "button" at bounding box center [489, 592] width 18 height 18
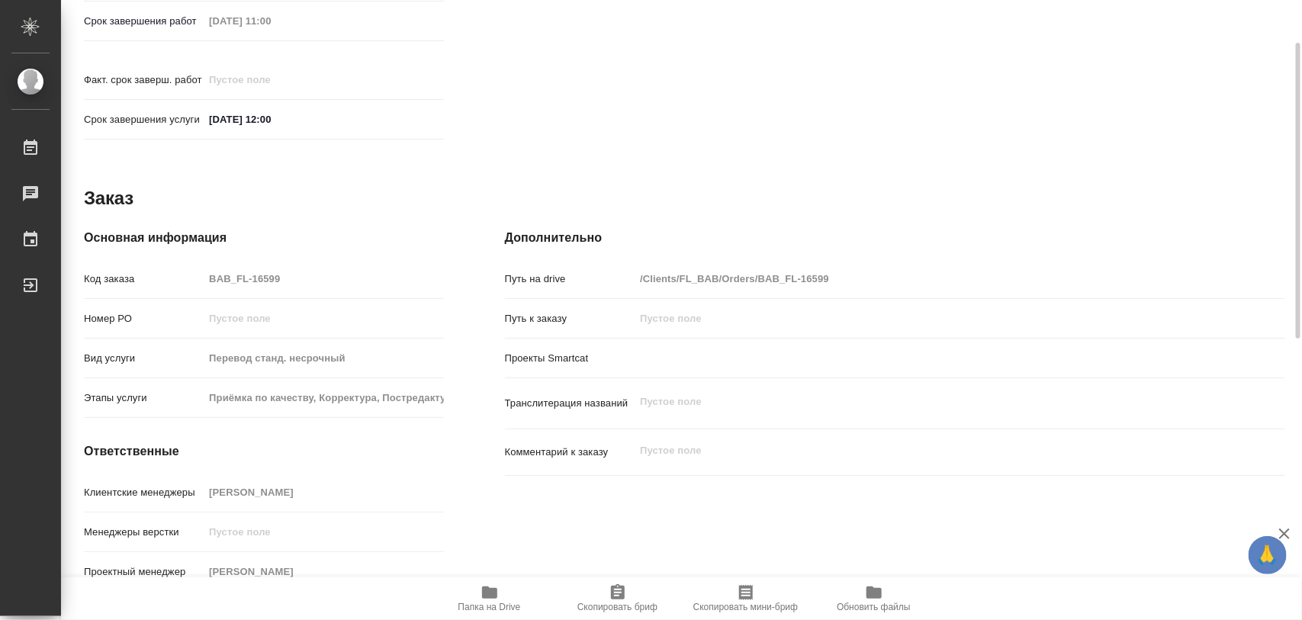
scroll to position [298, 0]
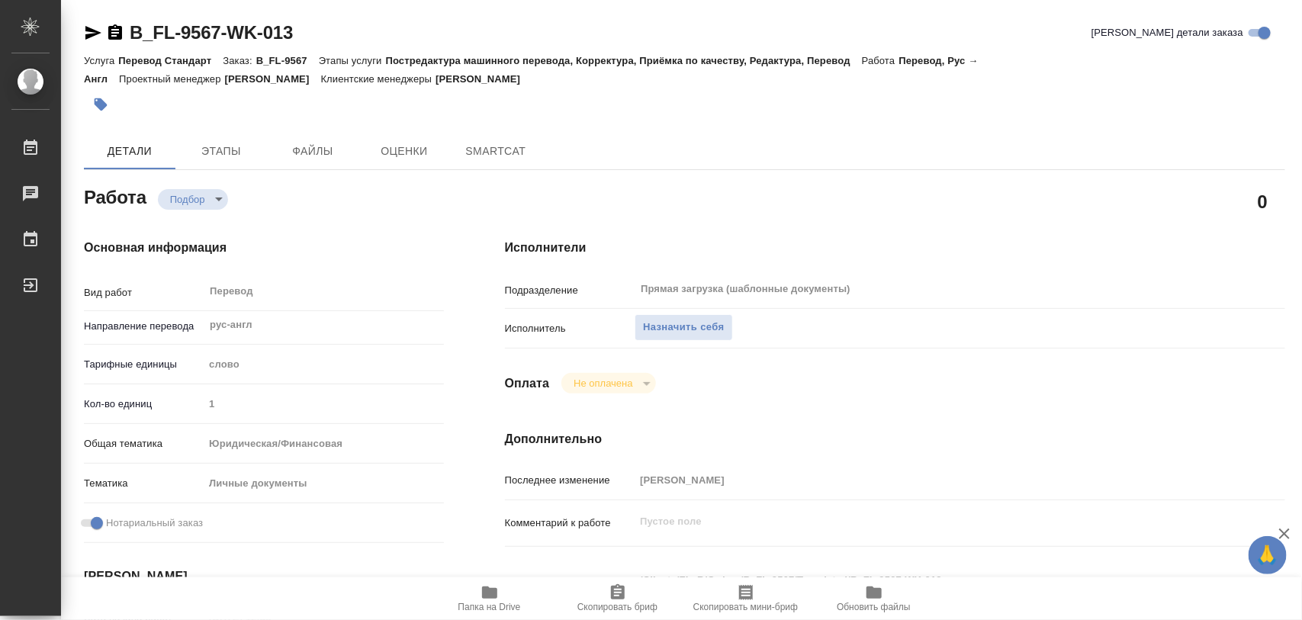
type textarea "x"
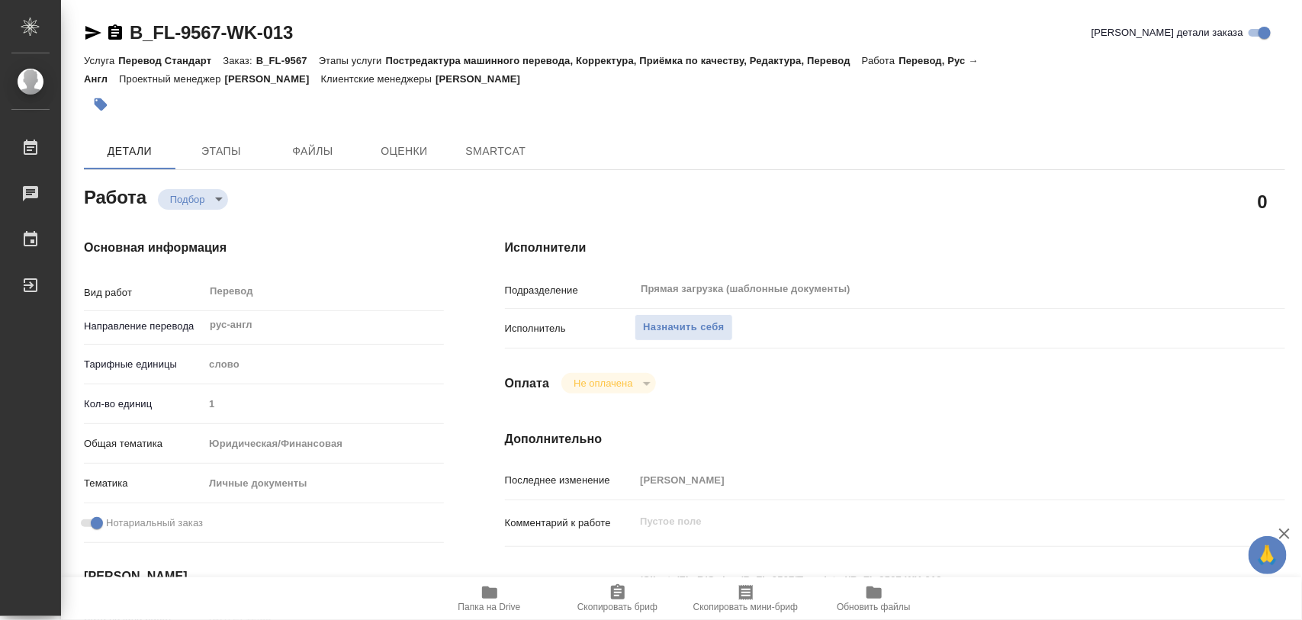
type textarea "x"
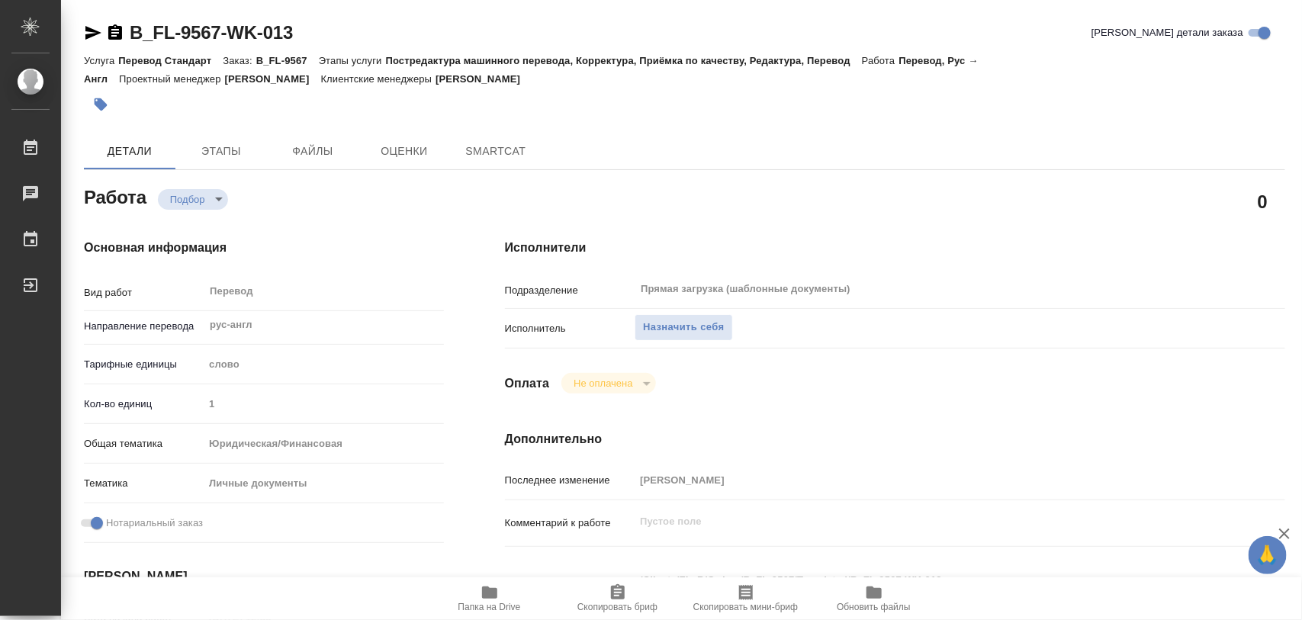
type textarea "x"
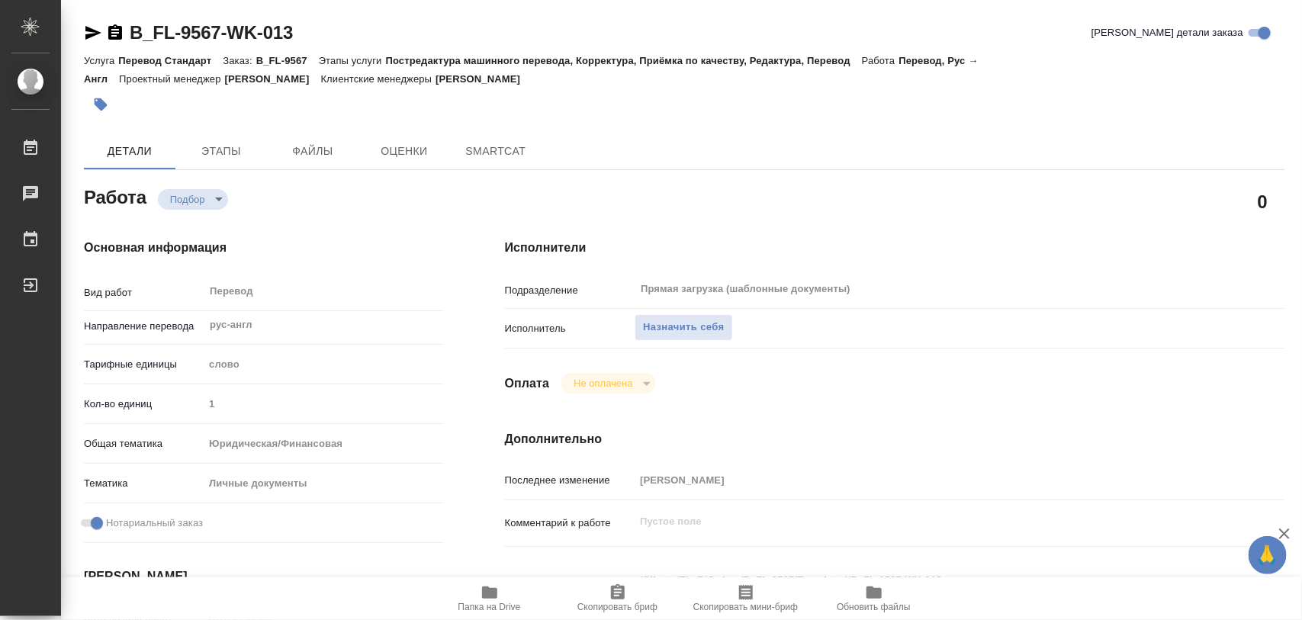
type textarea "x"
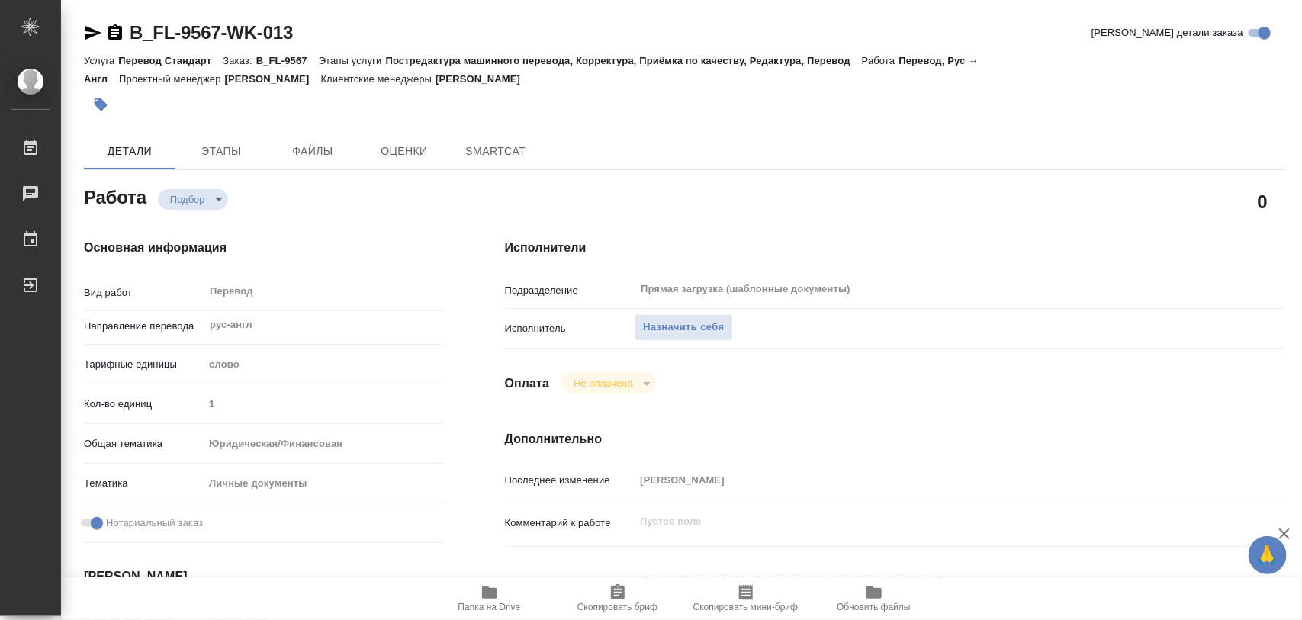
type textarea "x"
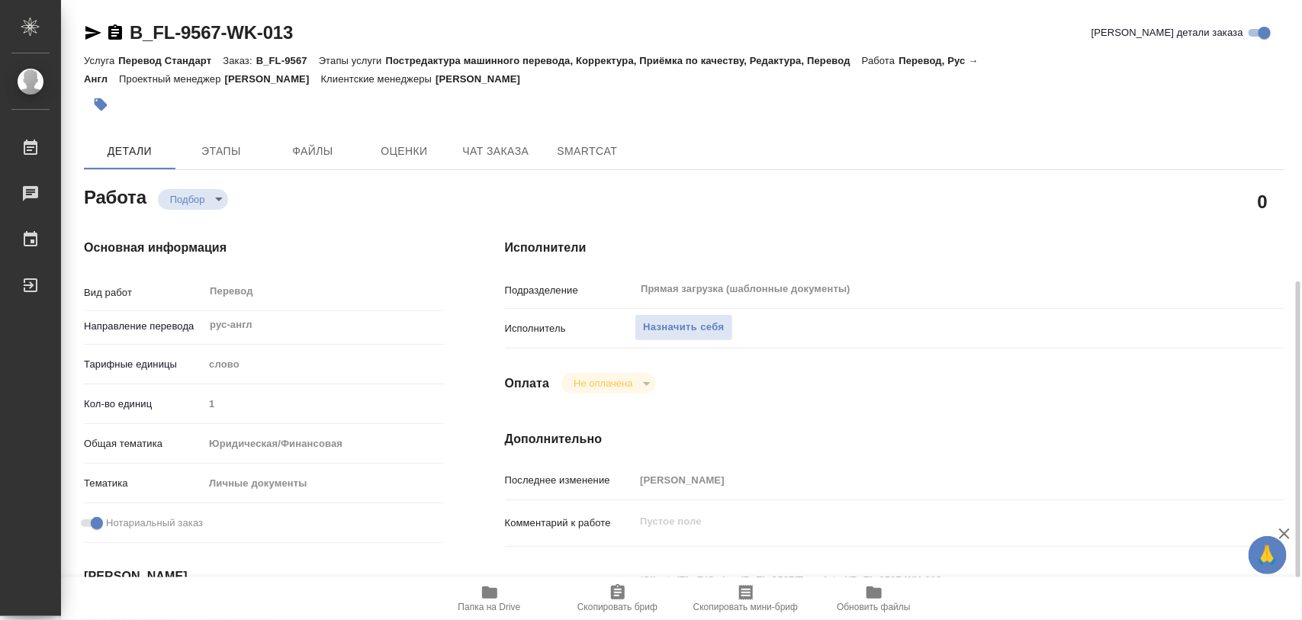
scroll to position [286, 0]
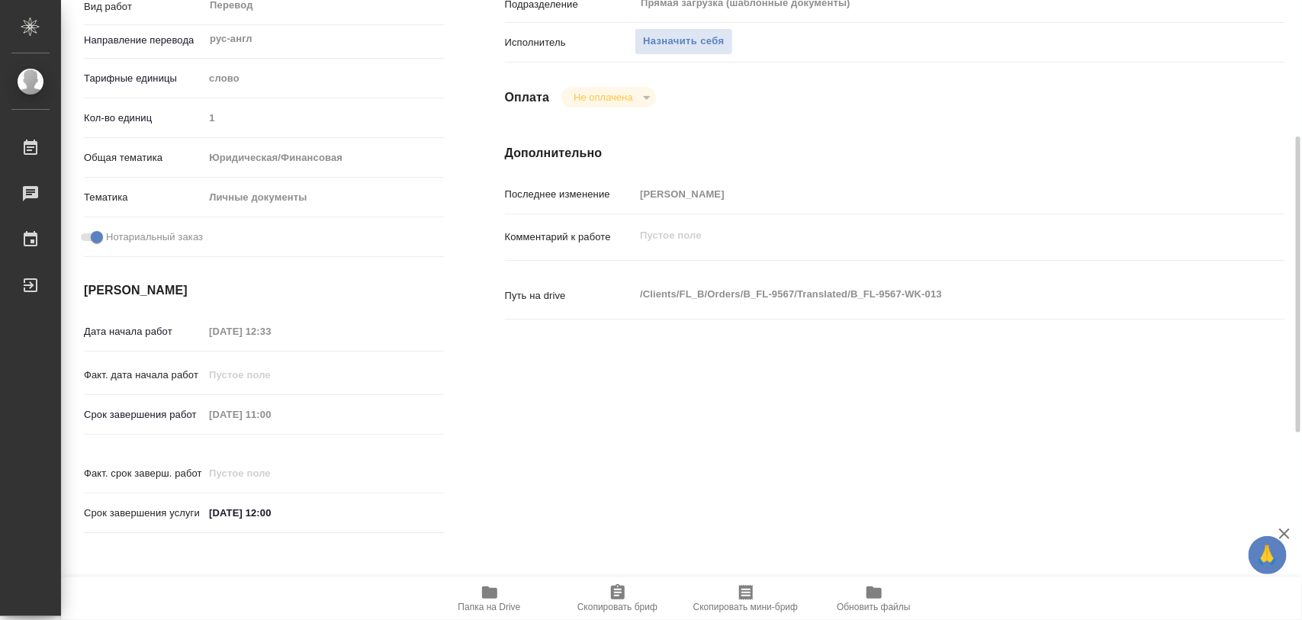
type textarea "x"
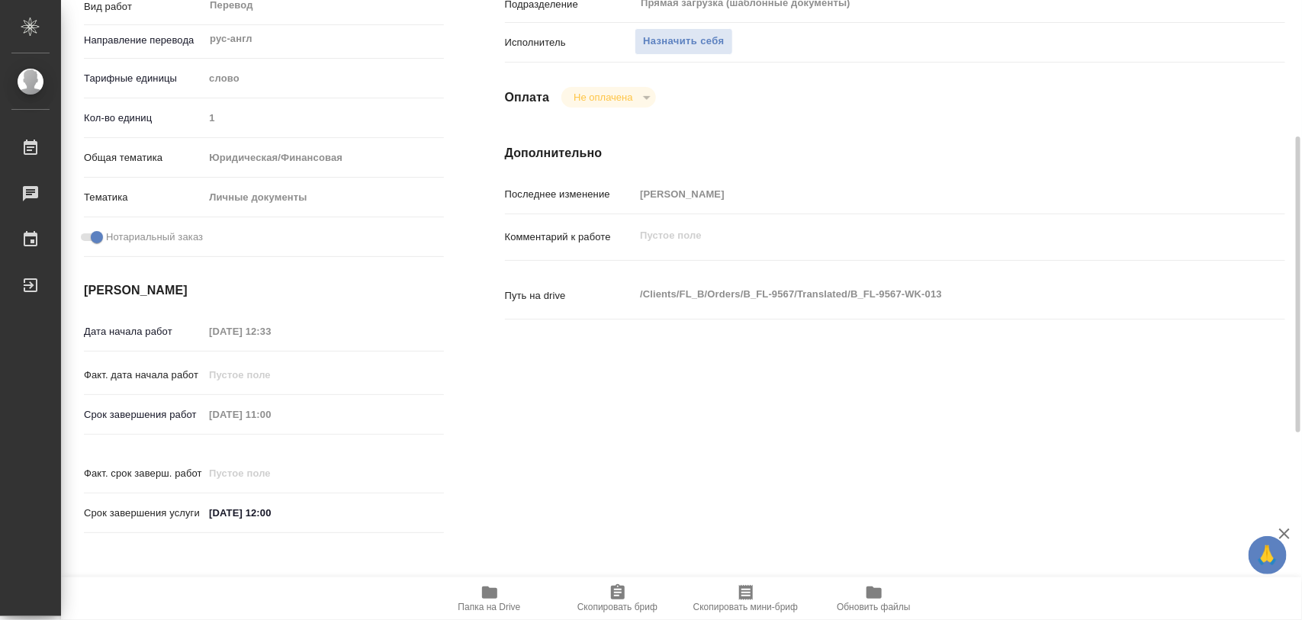
scroll to position [667, 0]
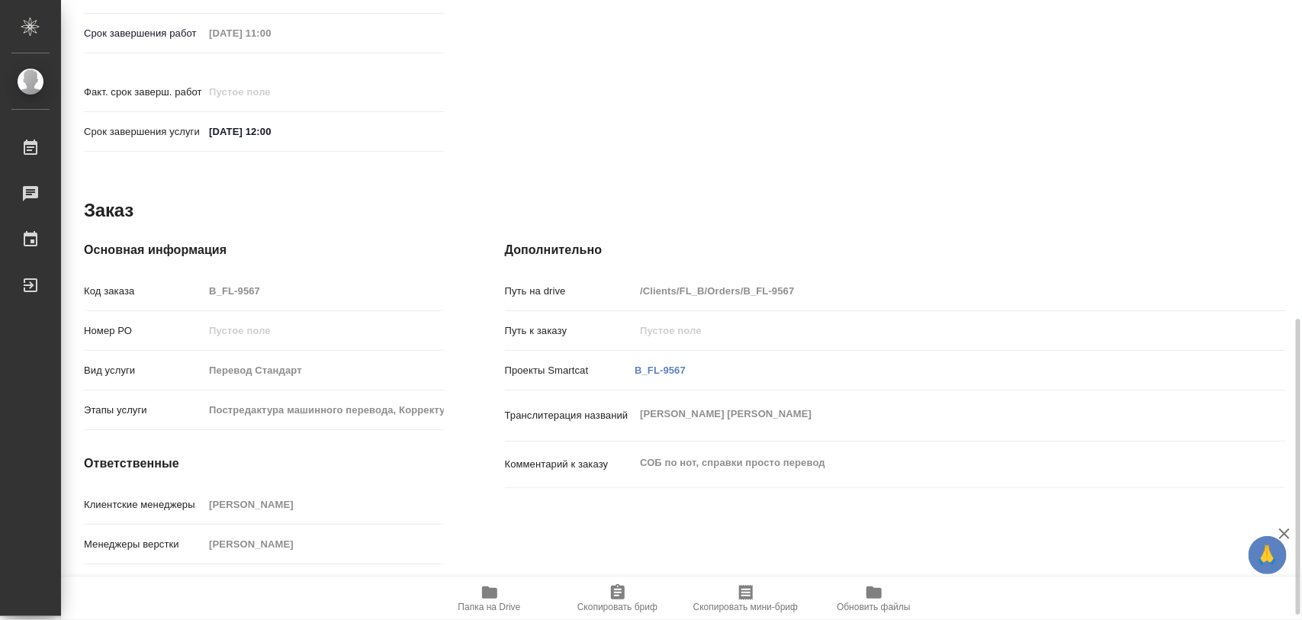
type textarea "x"
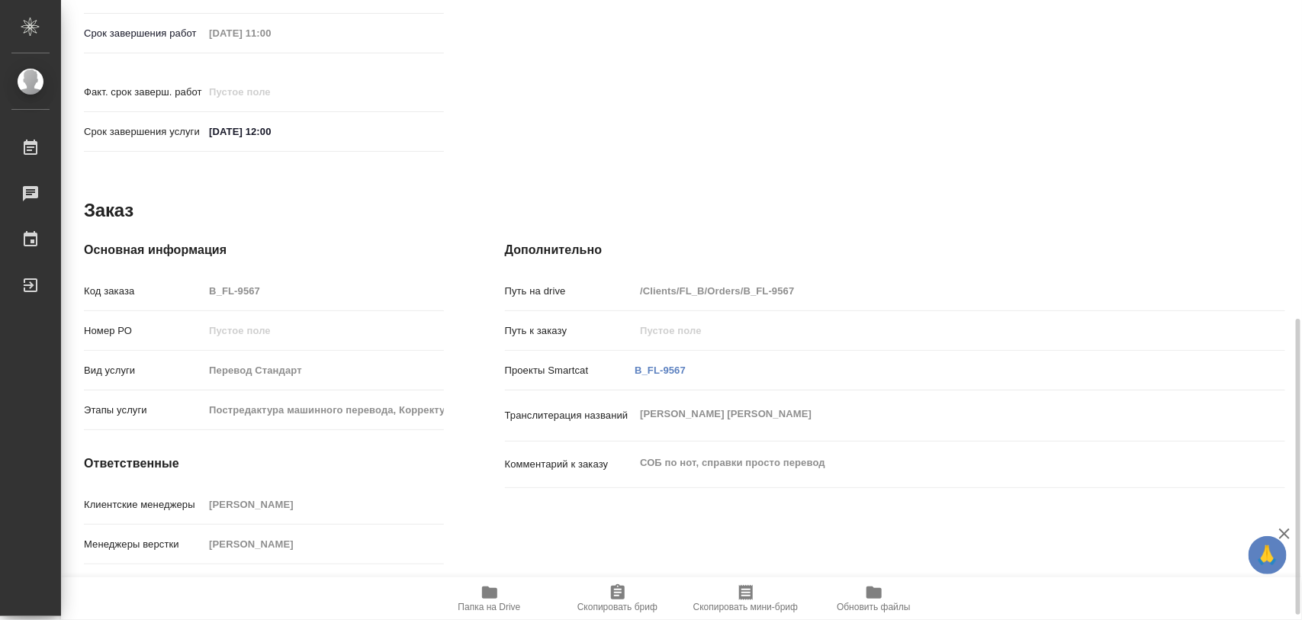
scroll to position [679, 0]
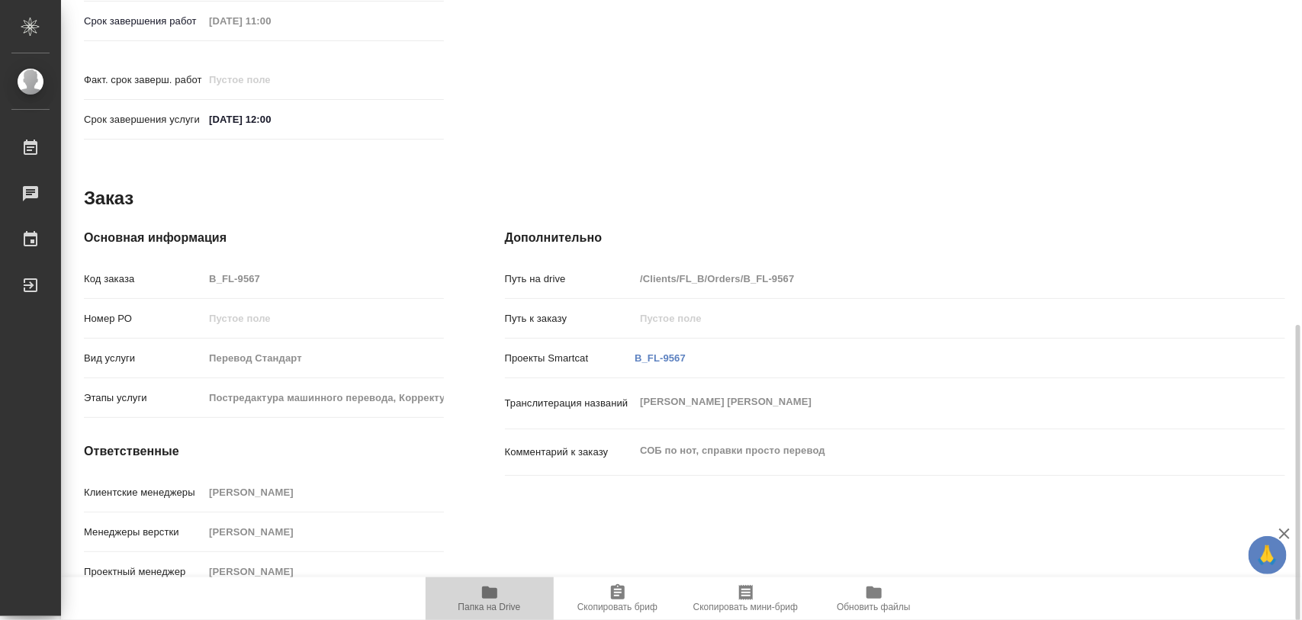
click at [502, 591] on span "Папка на Drive" at bounding box center [490, 597] width 110 height 29
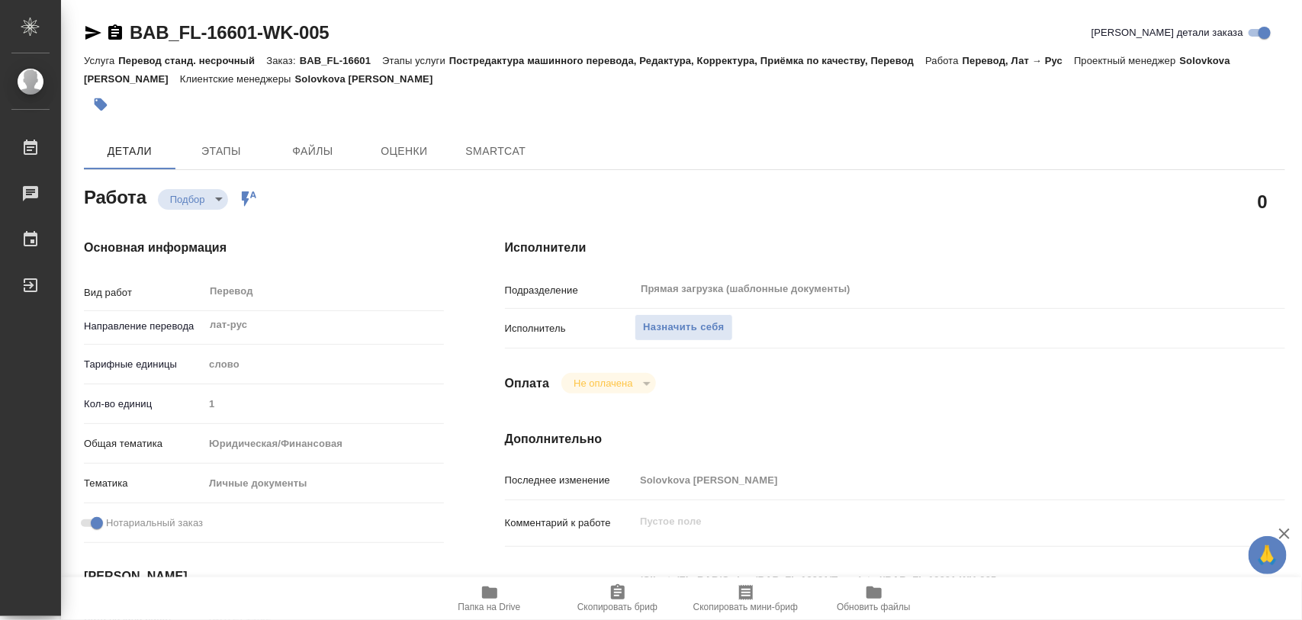
type textarea "x"
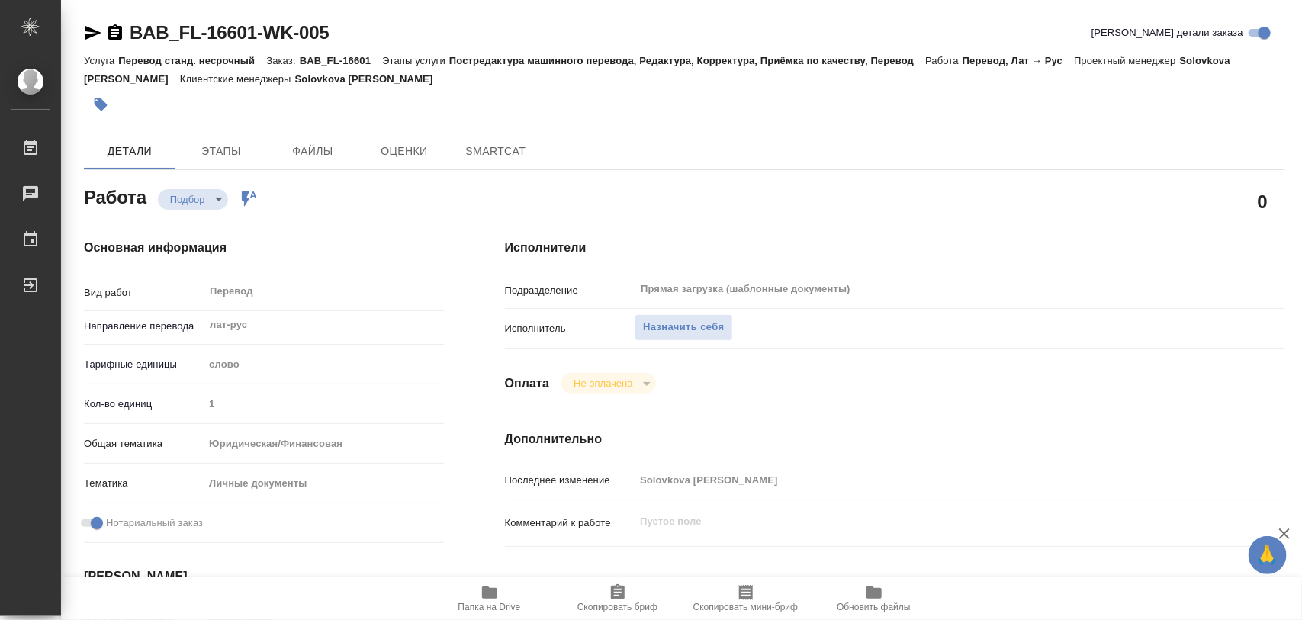
type textarea "x"
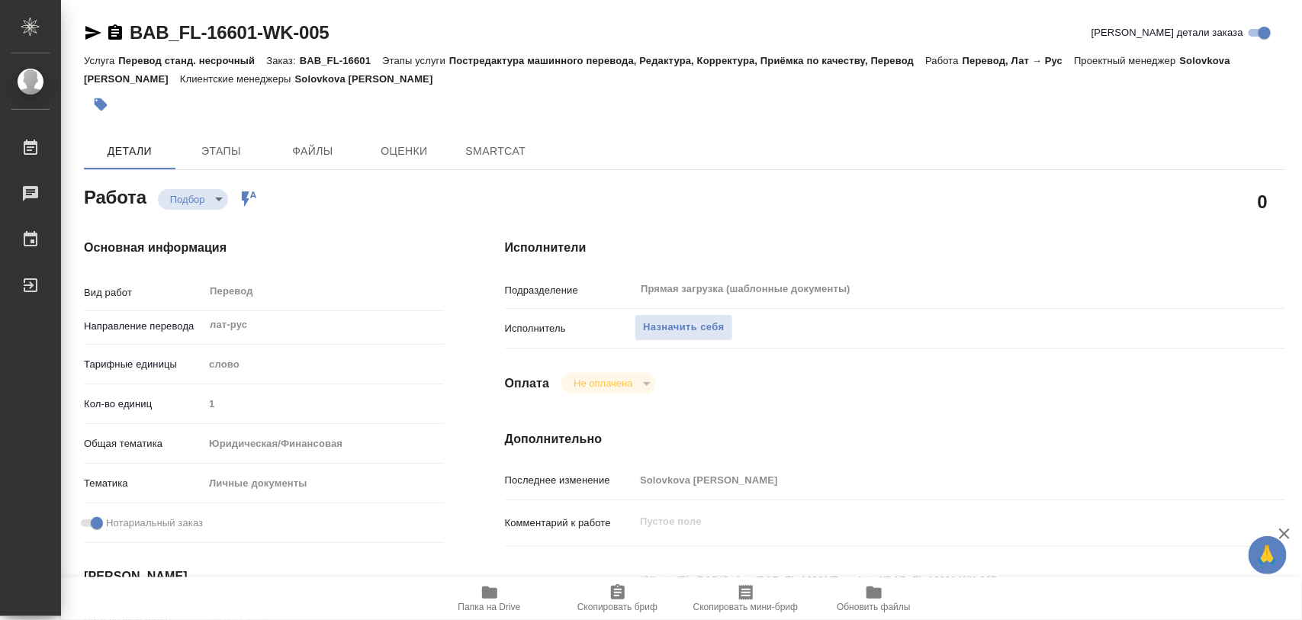
type textarea "x"
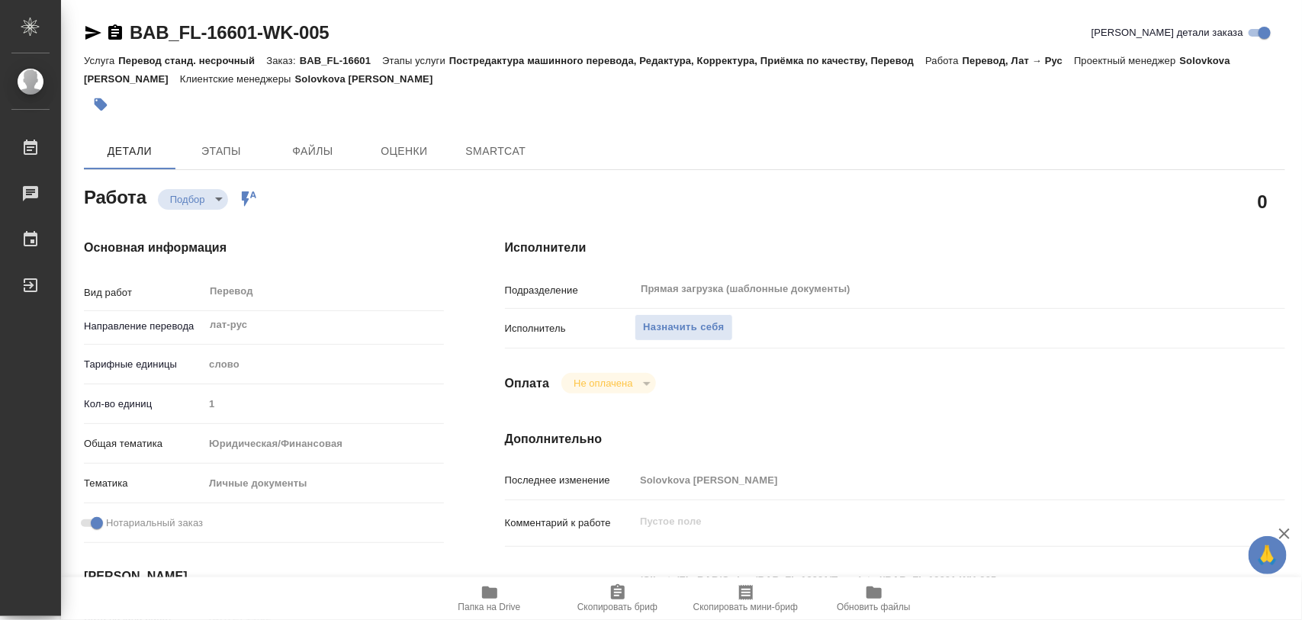
type textarea "x"
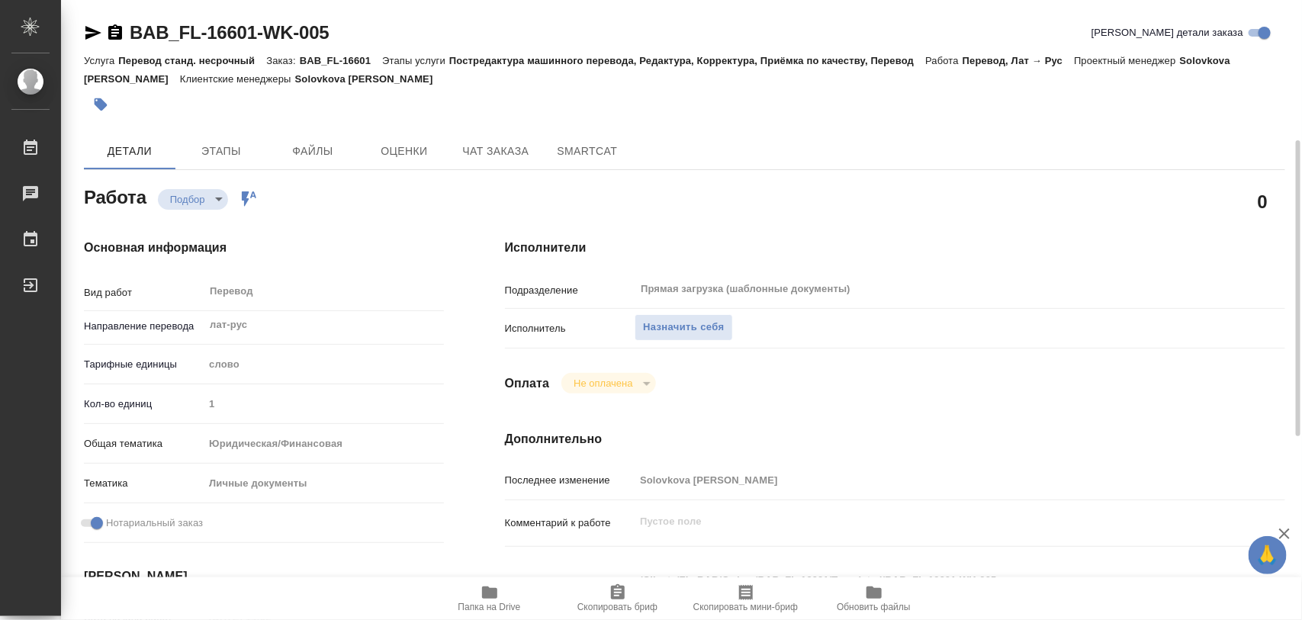
scroll to position [191, 0]
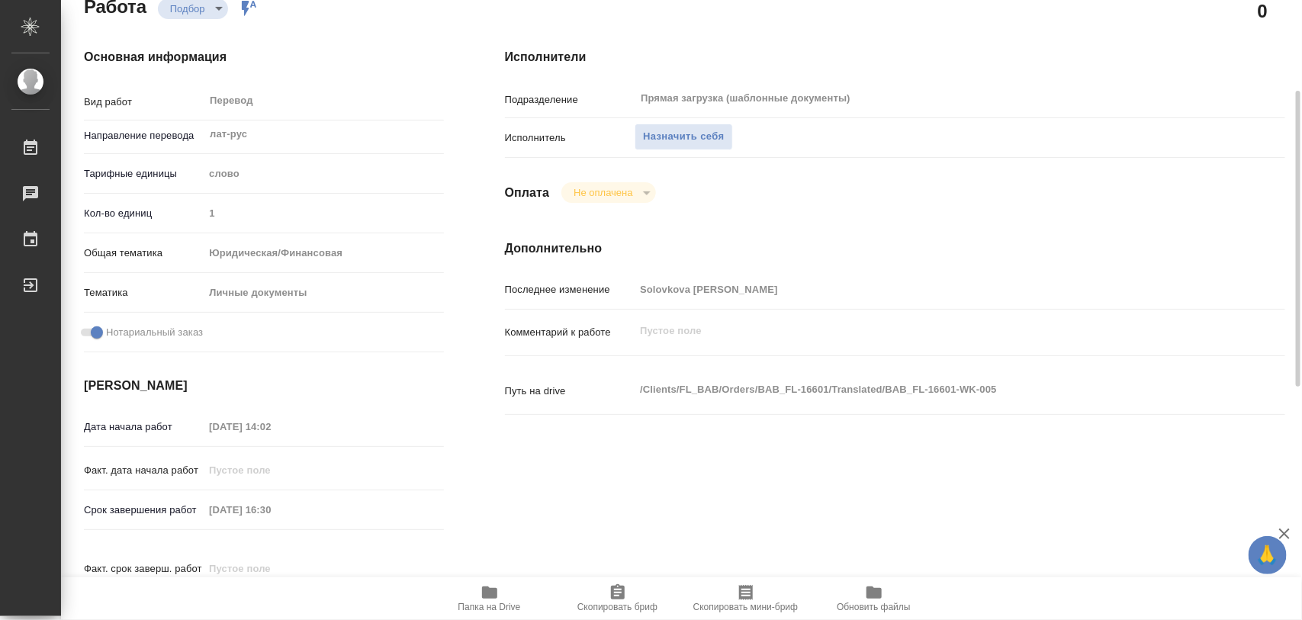
type textarea "x"
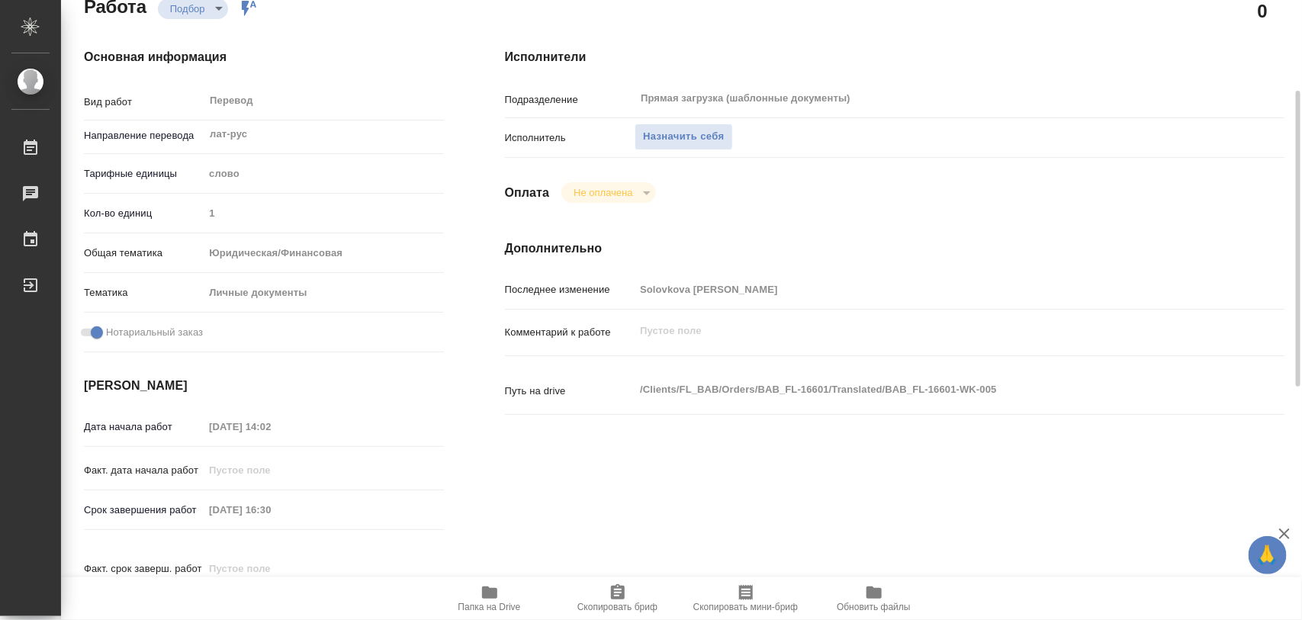
type textarea "x"
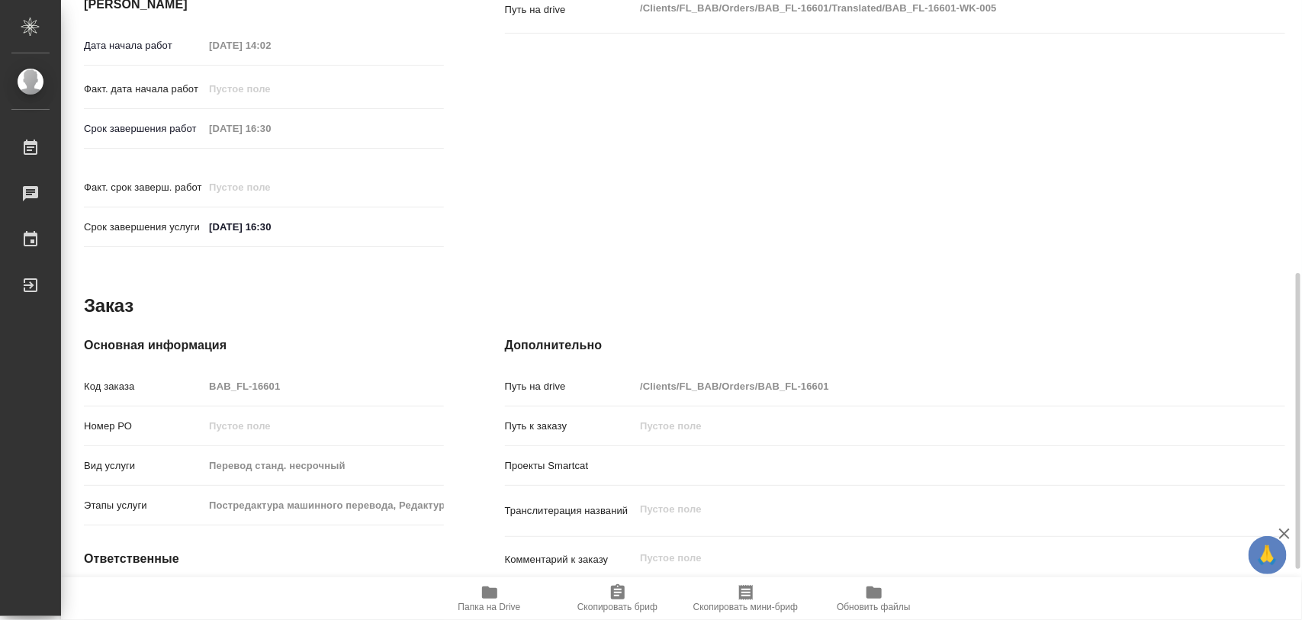
scroll to position [679, 0]
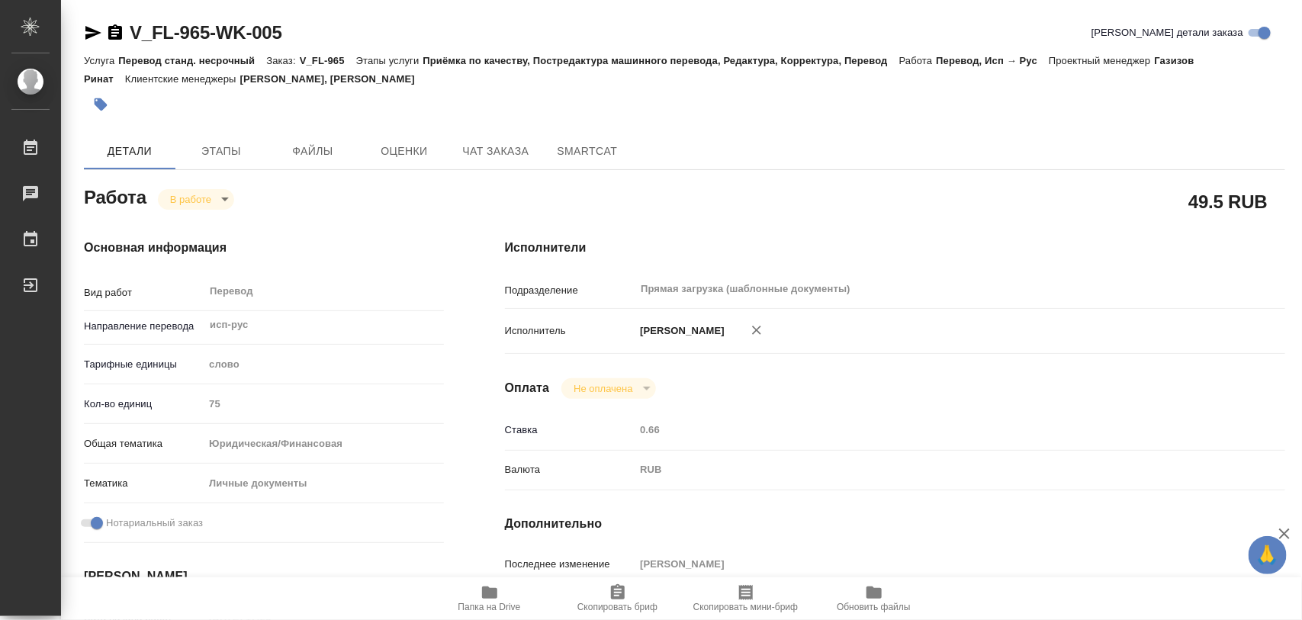
scroll to position [584, 0]
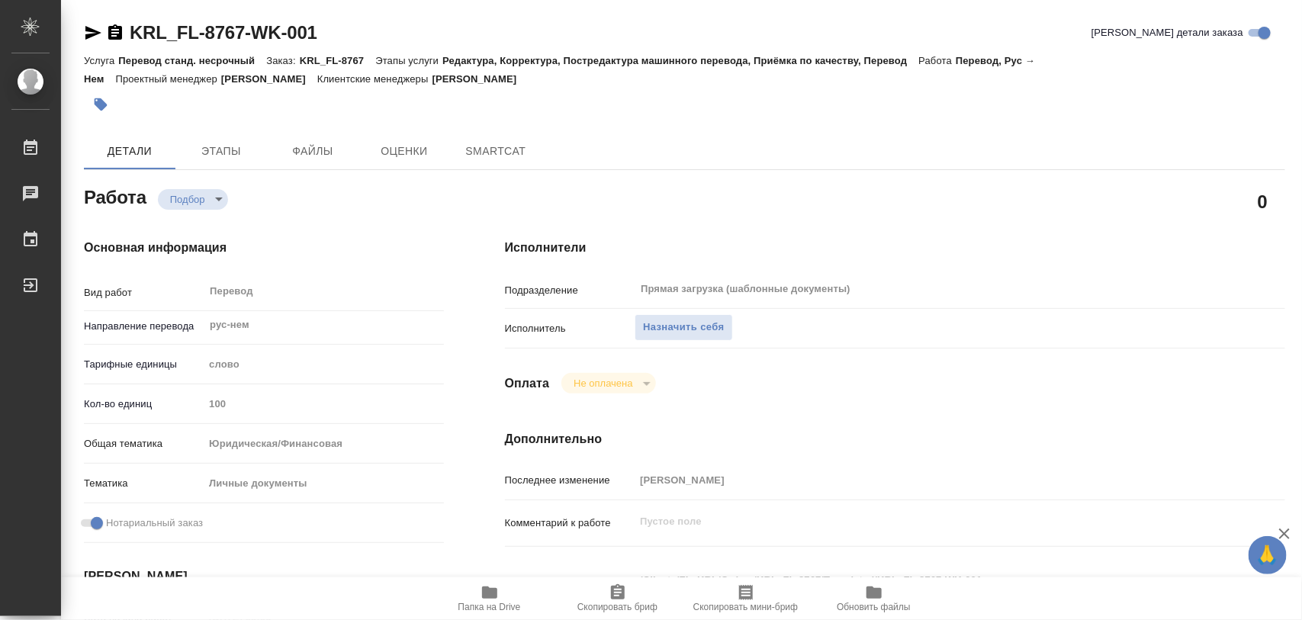
type textarea "x"
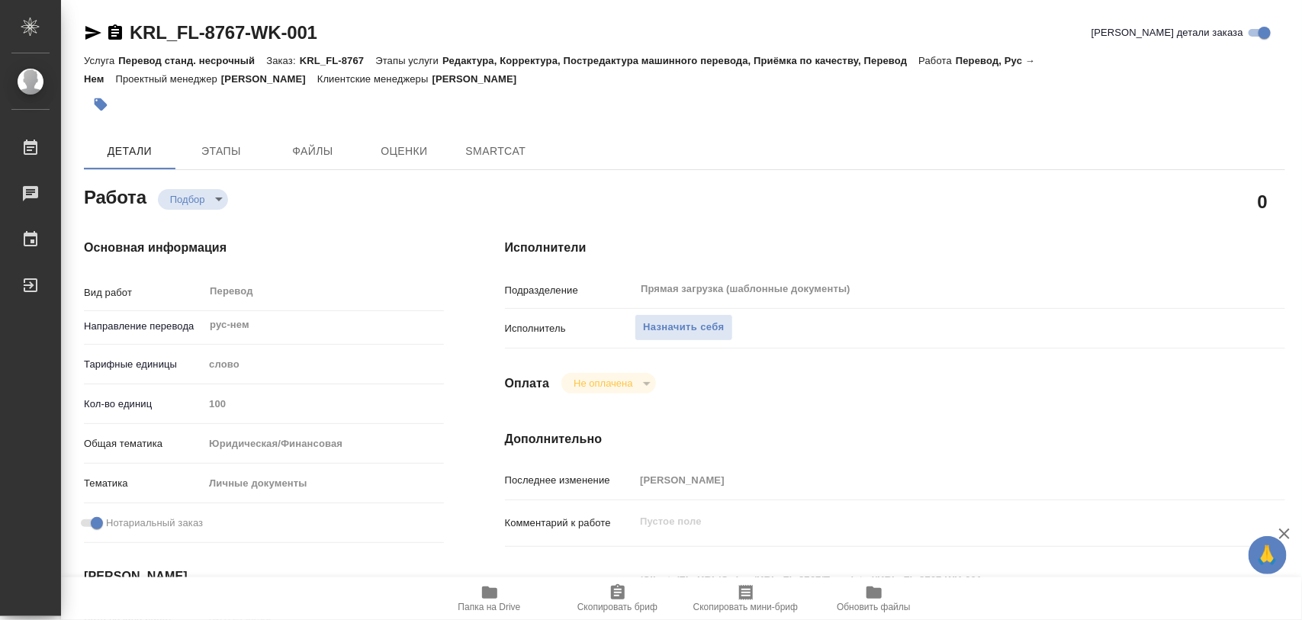
type textarea "x"
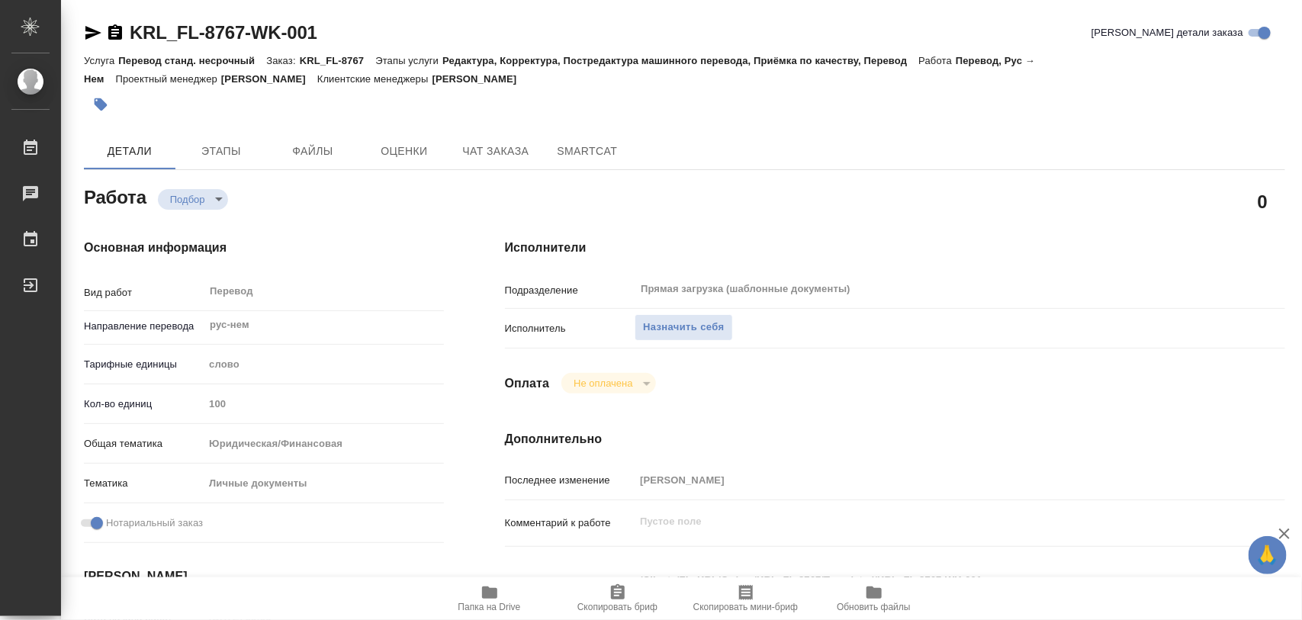
scroll to position [191, 0]
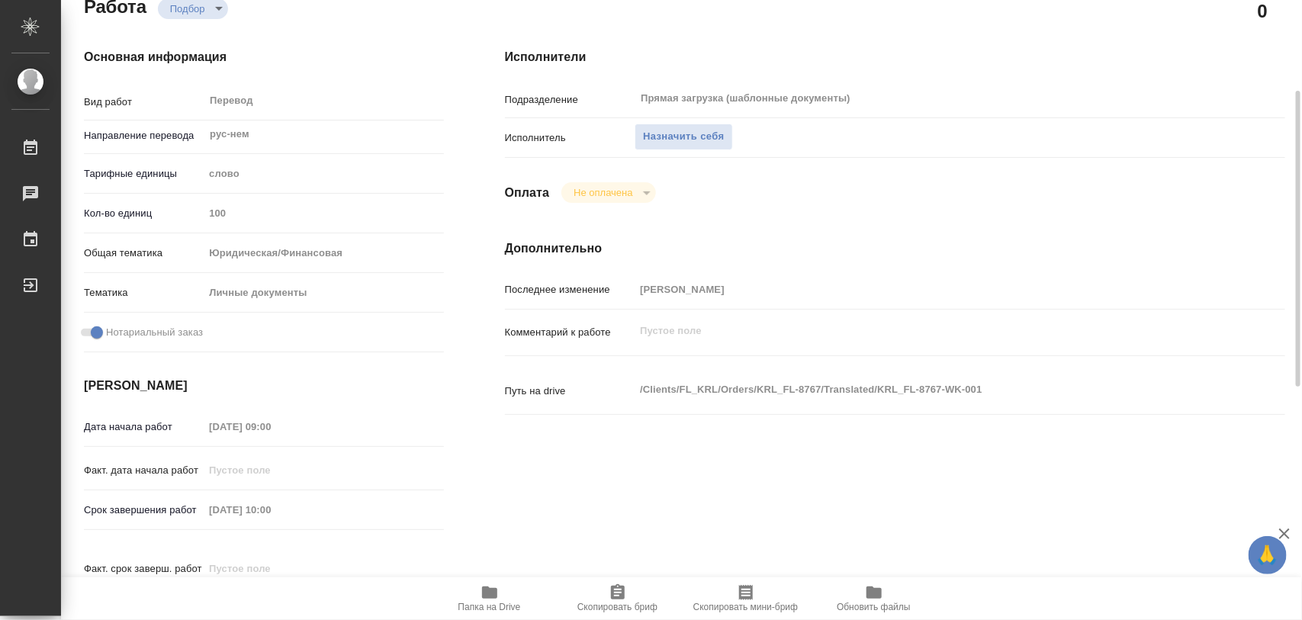
type textarea "x"
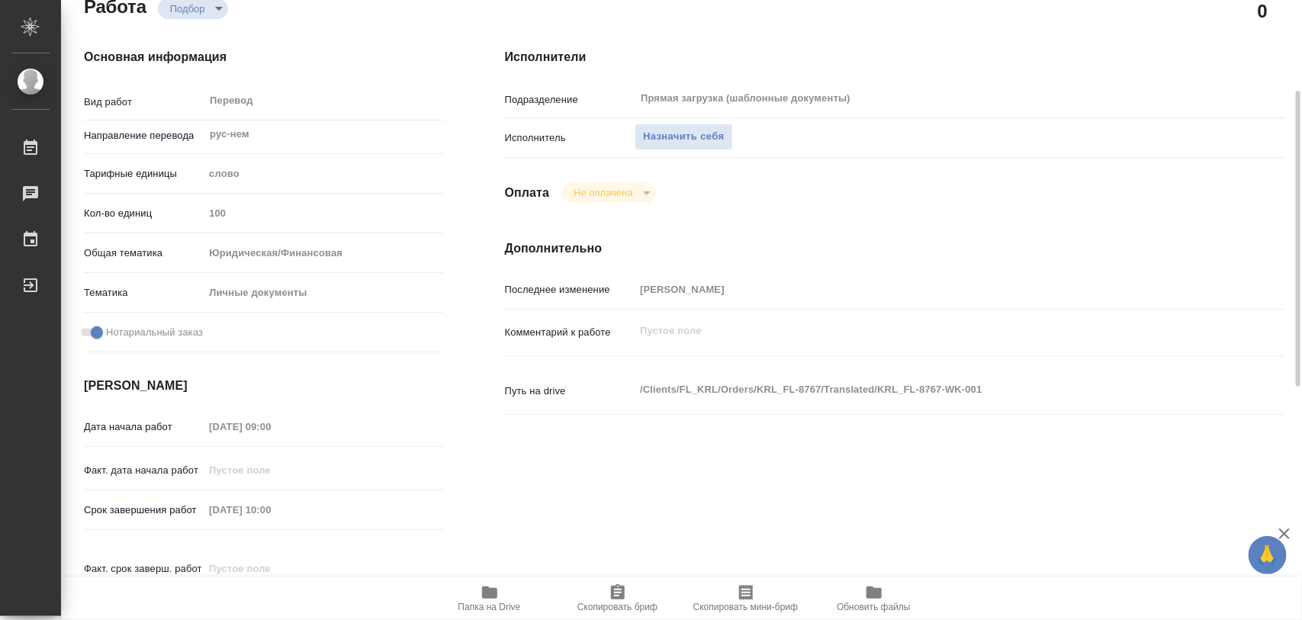
type textarea "x"
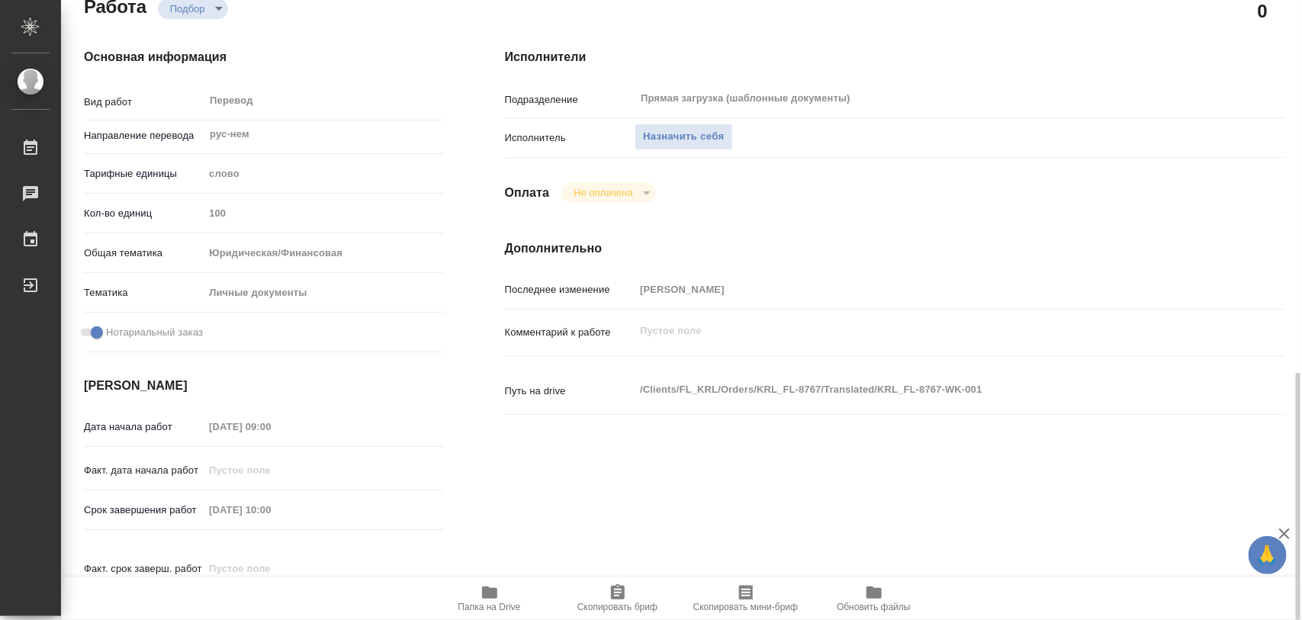
scroll to position [381, 0]
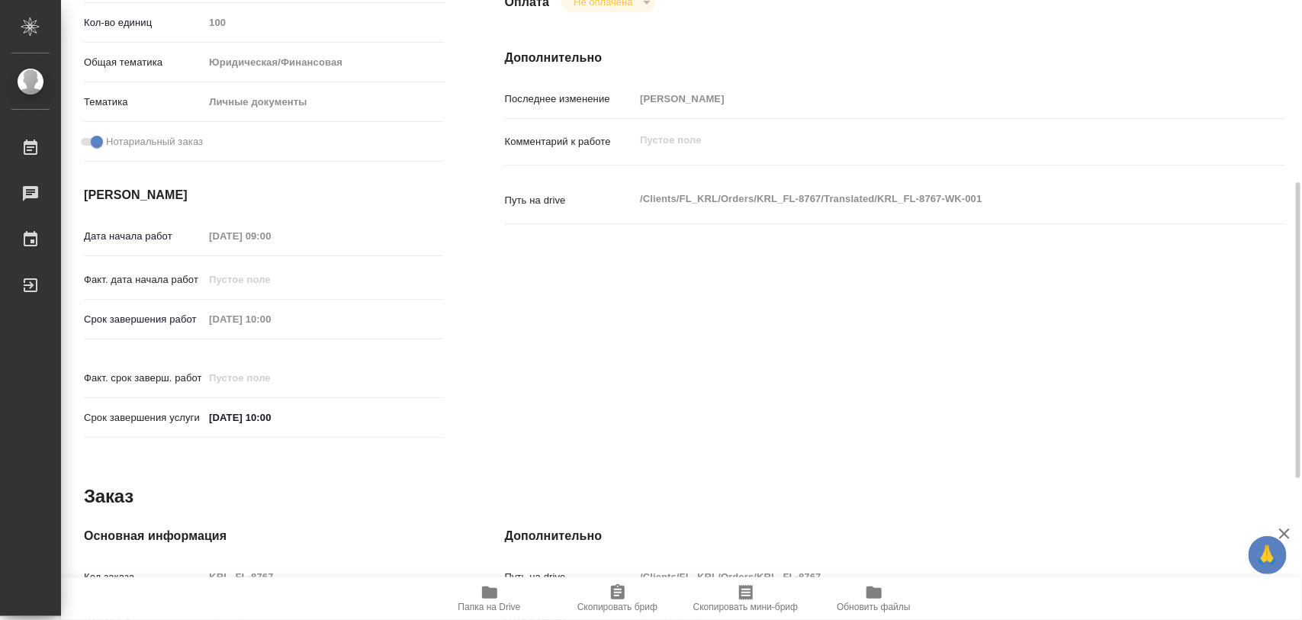
click at [478, 593] on span "Папка на Drive" at bounding box center [490, 597] width 110 height 29
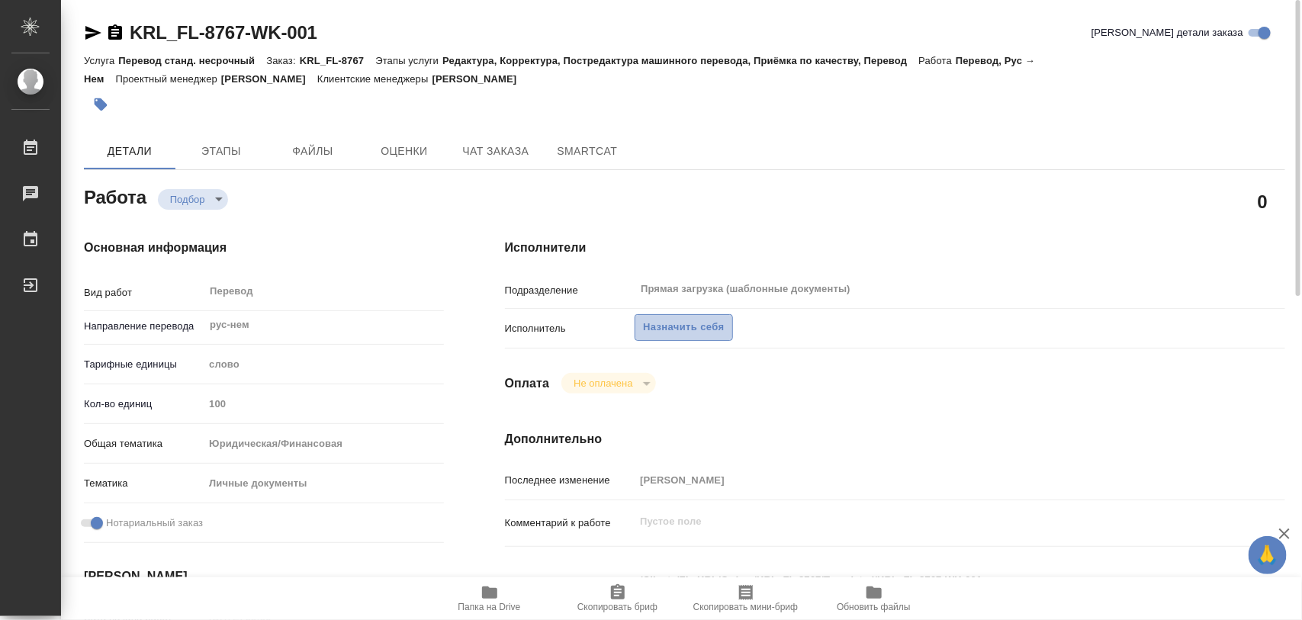
click at [704, 329] on span "Назначить себя" at bounding box center [683, 328] width 81 height 18
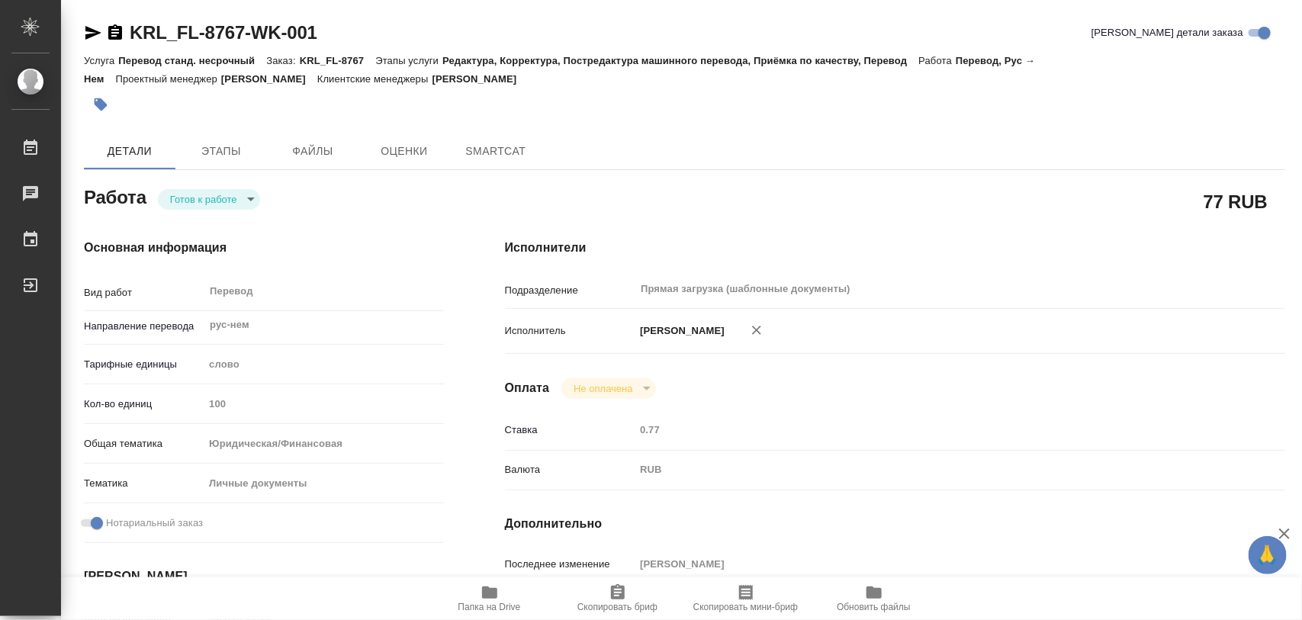
type textarea "x"
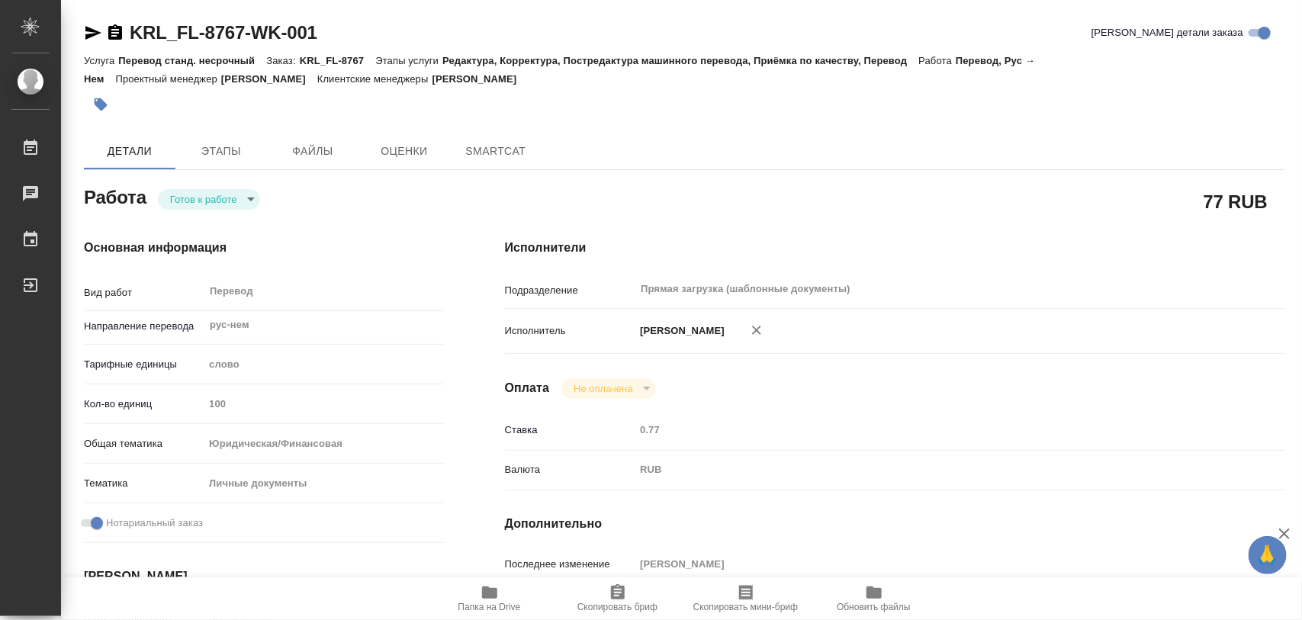
type textarea "x"
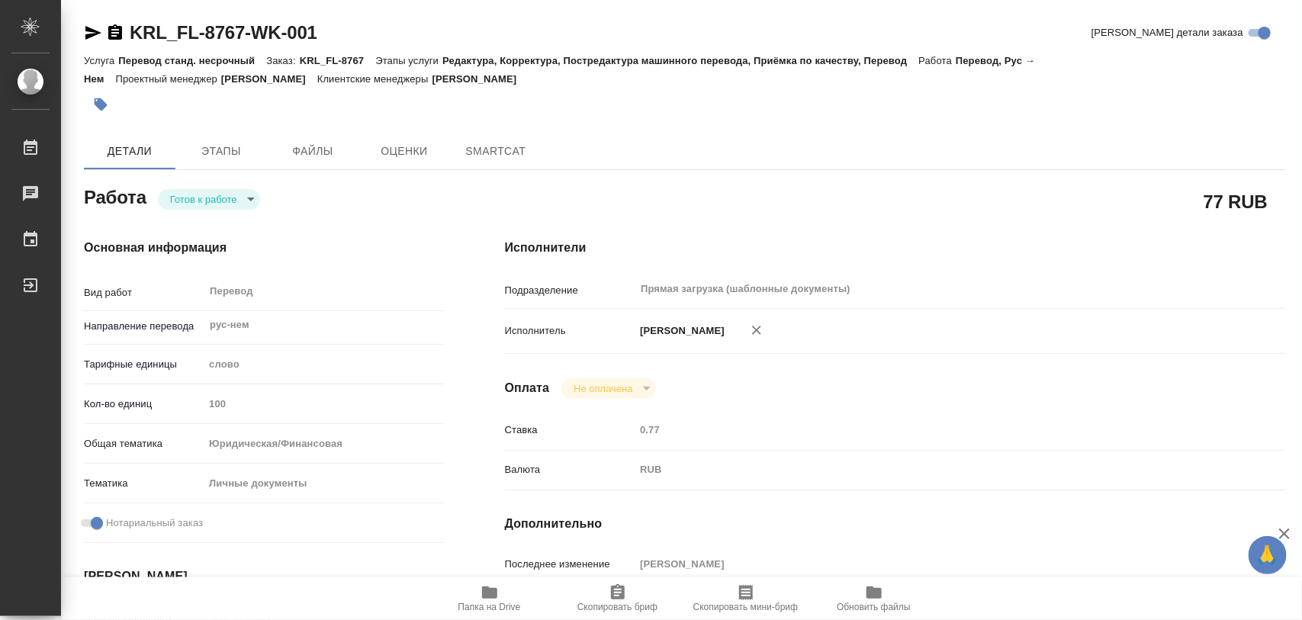
type textarea "x"
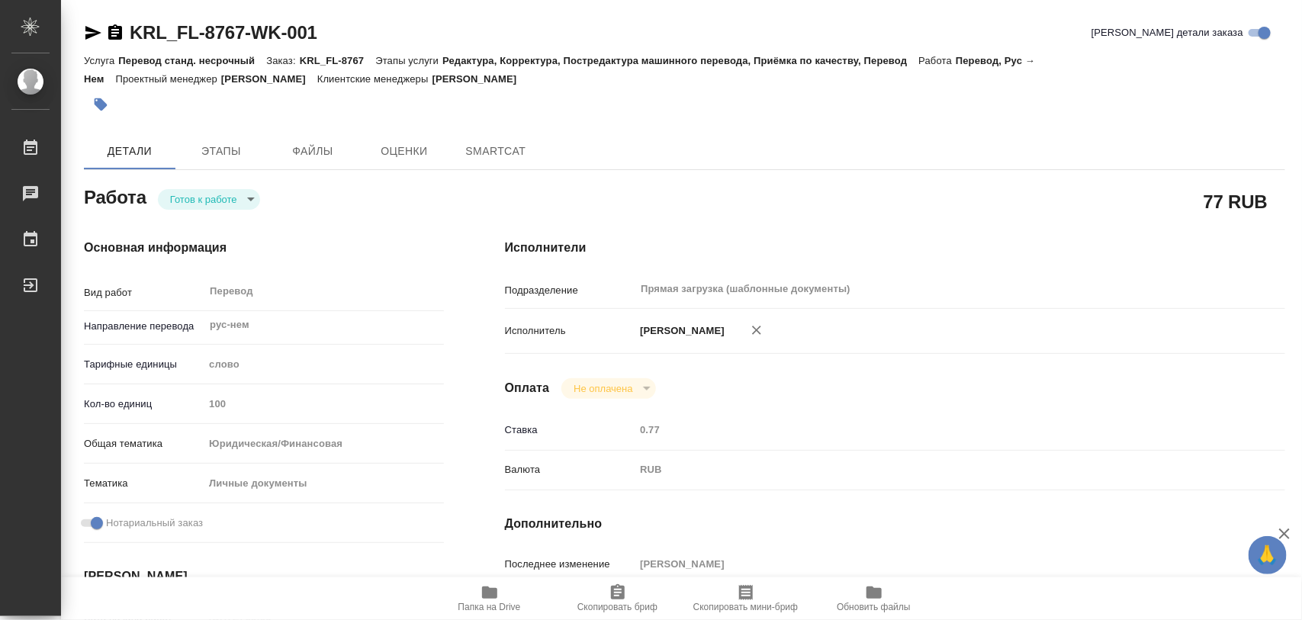
type textarea "x"
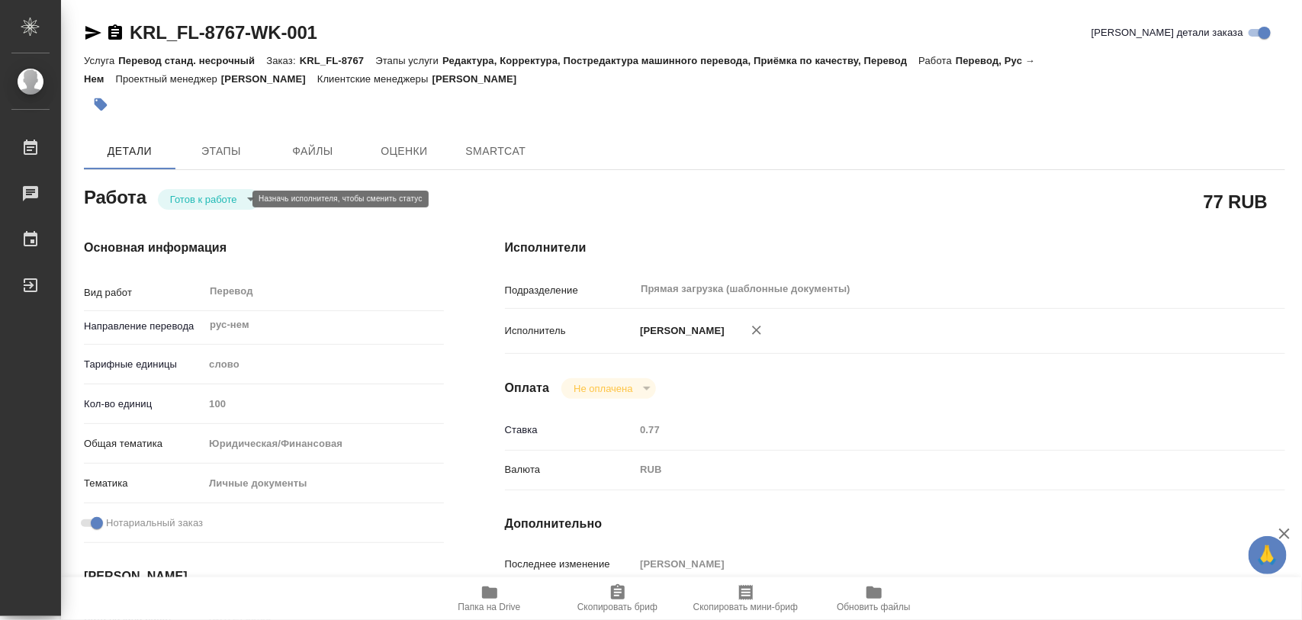
type textarea "x"
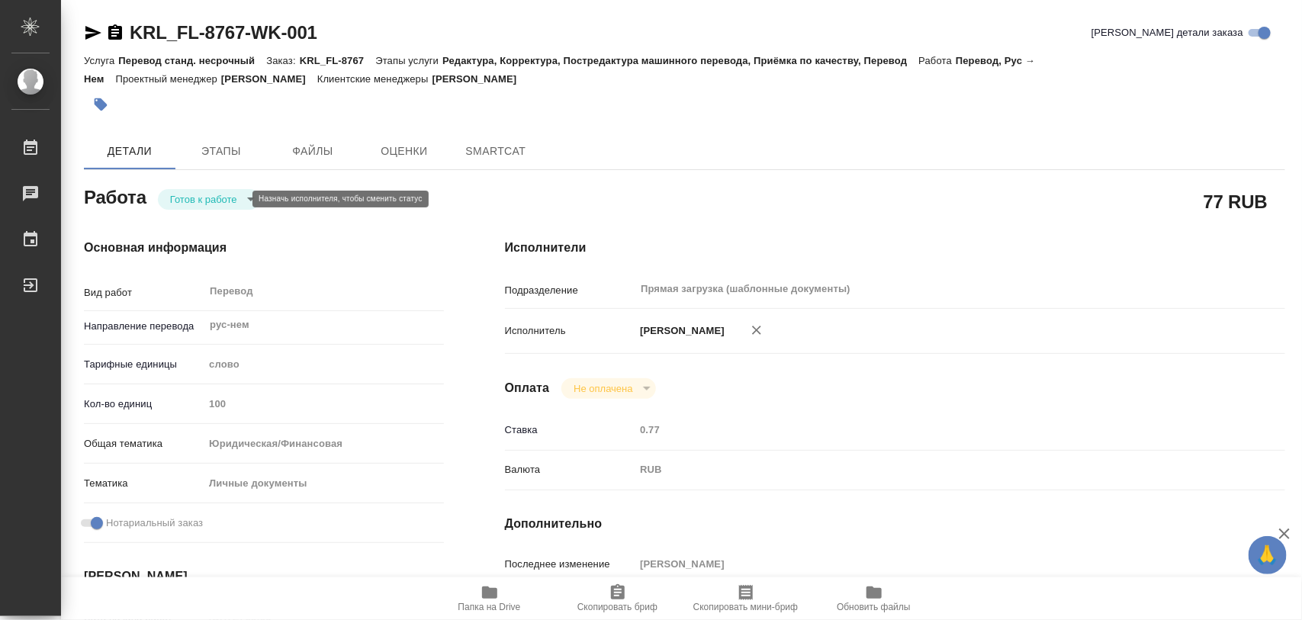
click at [239, 200] on body "🙏 .cls-1 fill:#fff; AWATERA Iglakov Maksim Работы Чаты График Выйти KRL_FL-8767…" at bounding box center [651, 310] width 1302 height 620
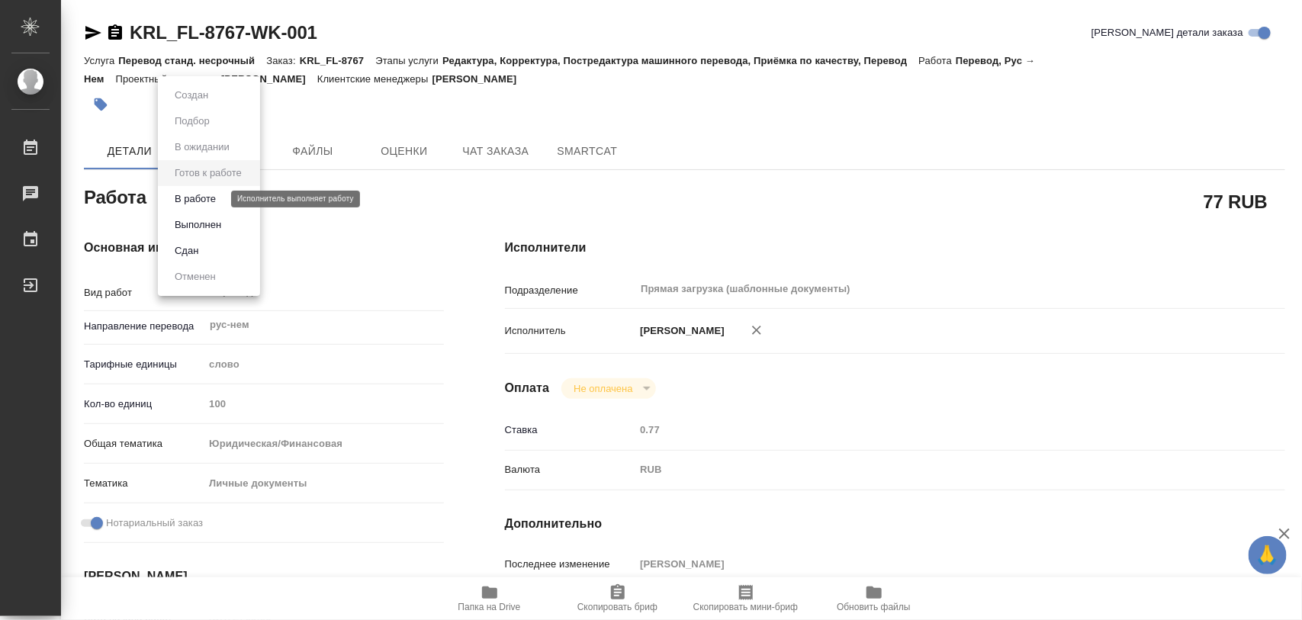
click at [199, 195] on button "В работе" at bounding box center [195, 199] width 50 height 17
type textarea "x"
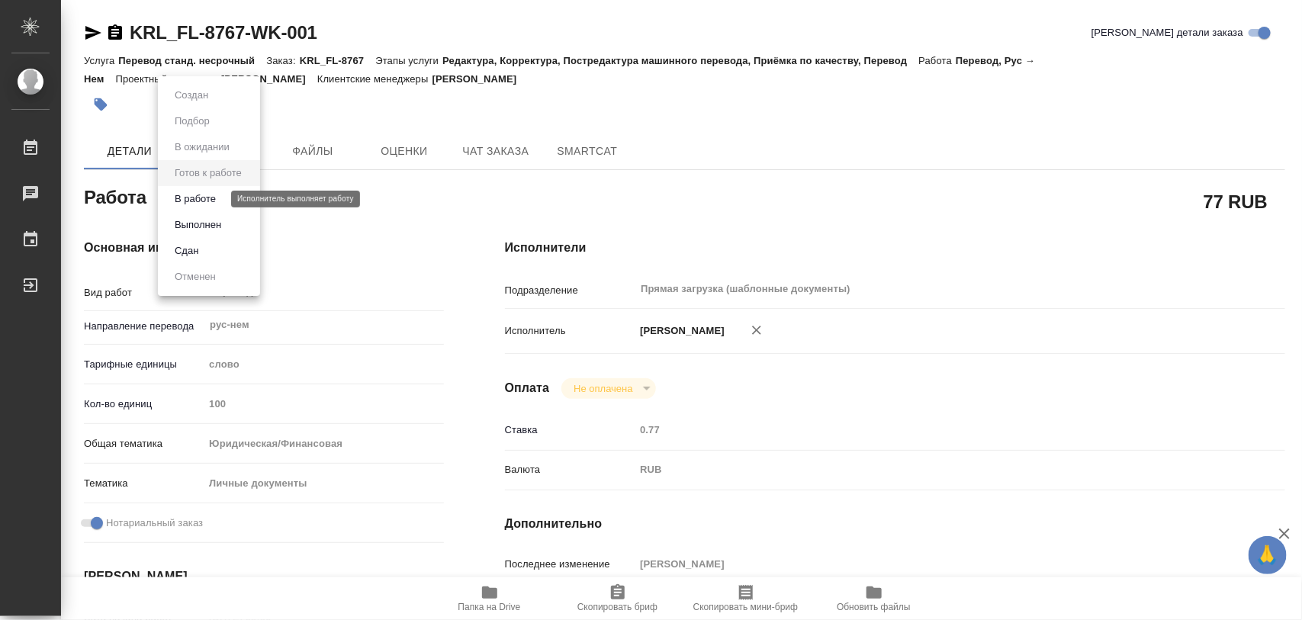
type textarea "x"
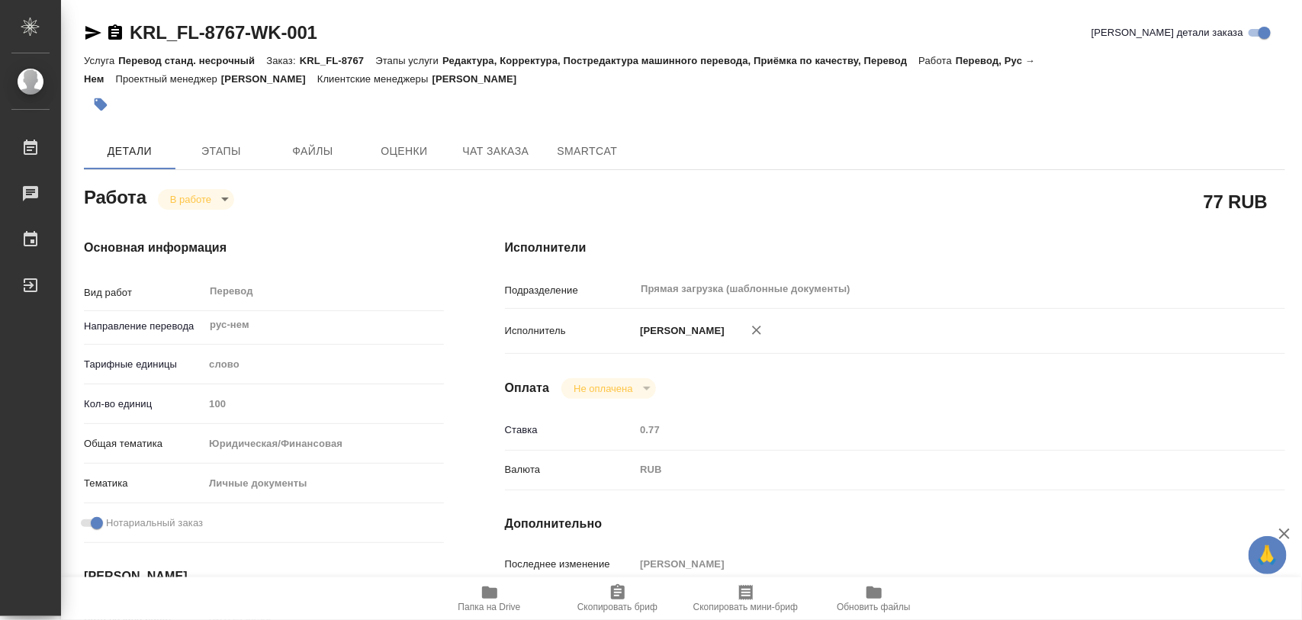
type textarea "x"
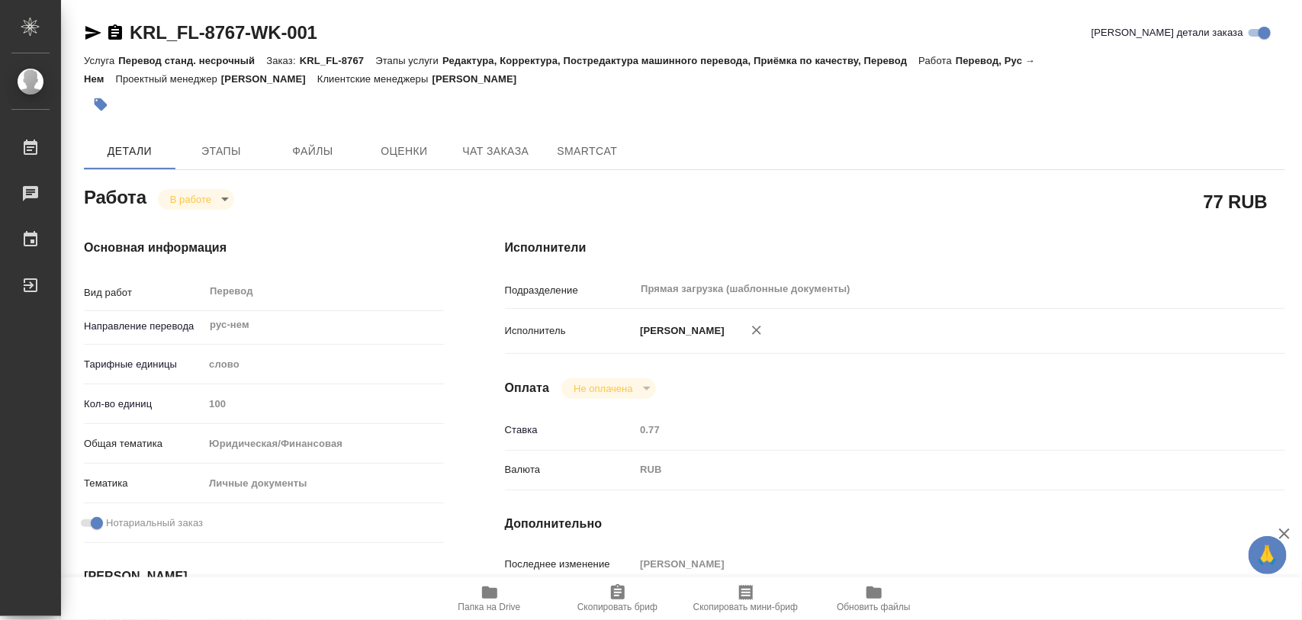
type textarea "x"
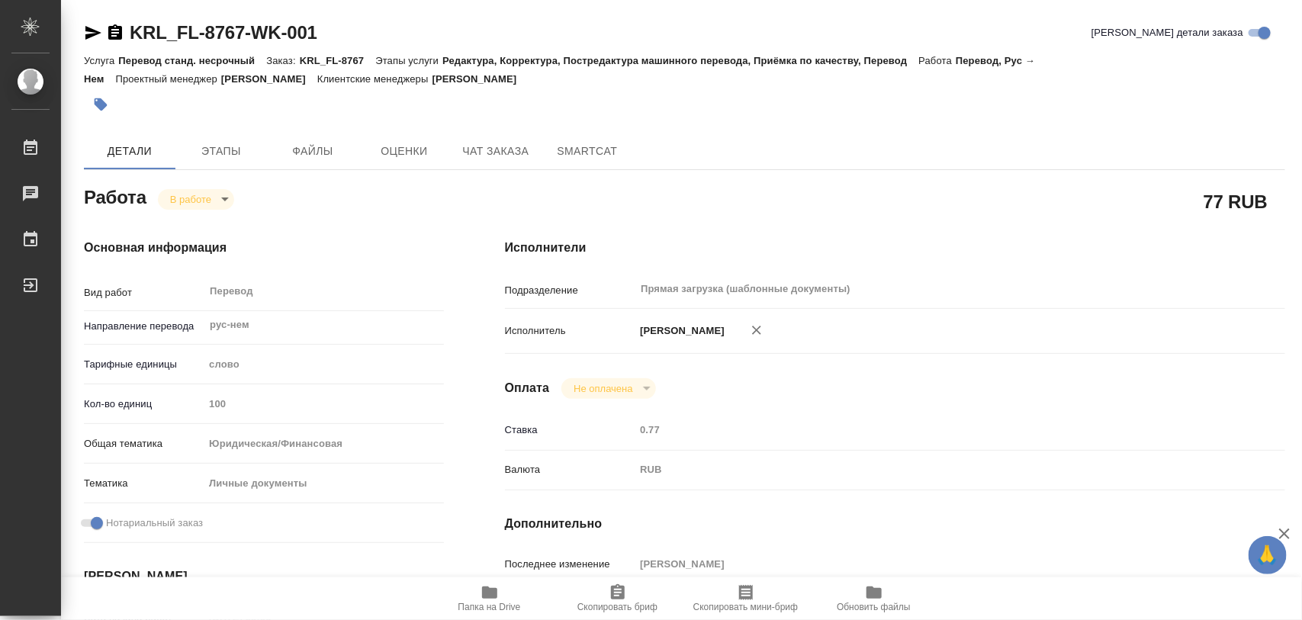
type textarea "x"
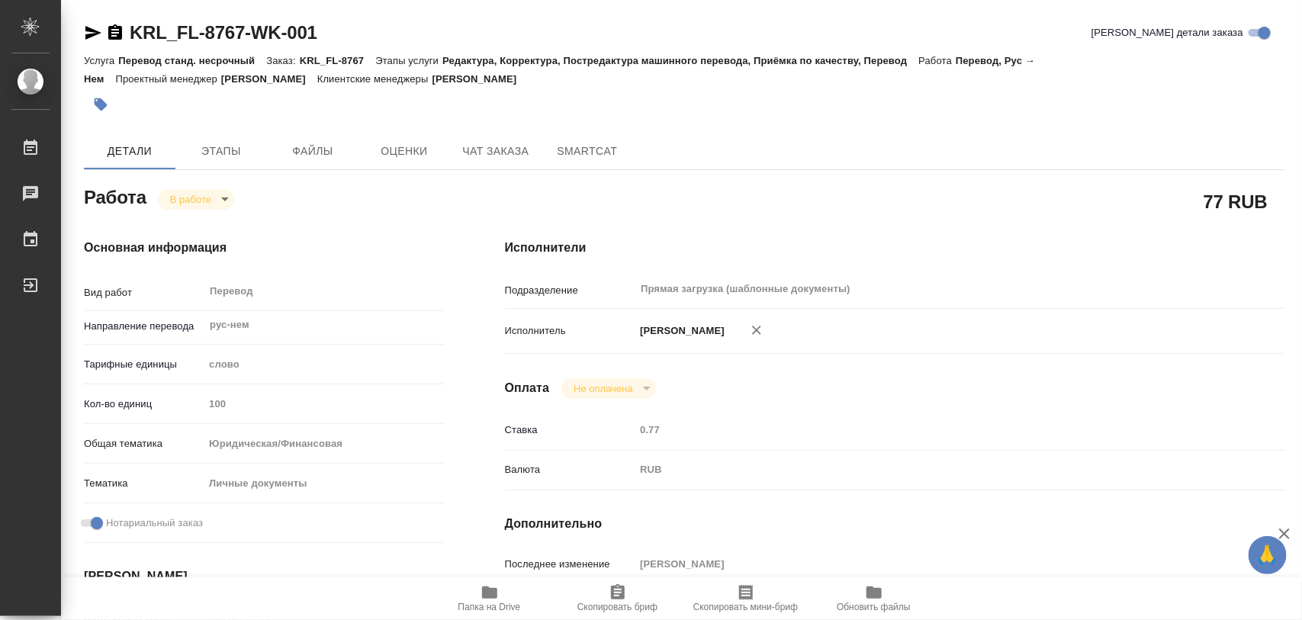
type textarea "x"
